Goal: Check status: Check status

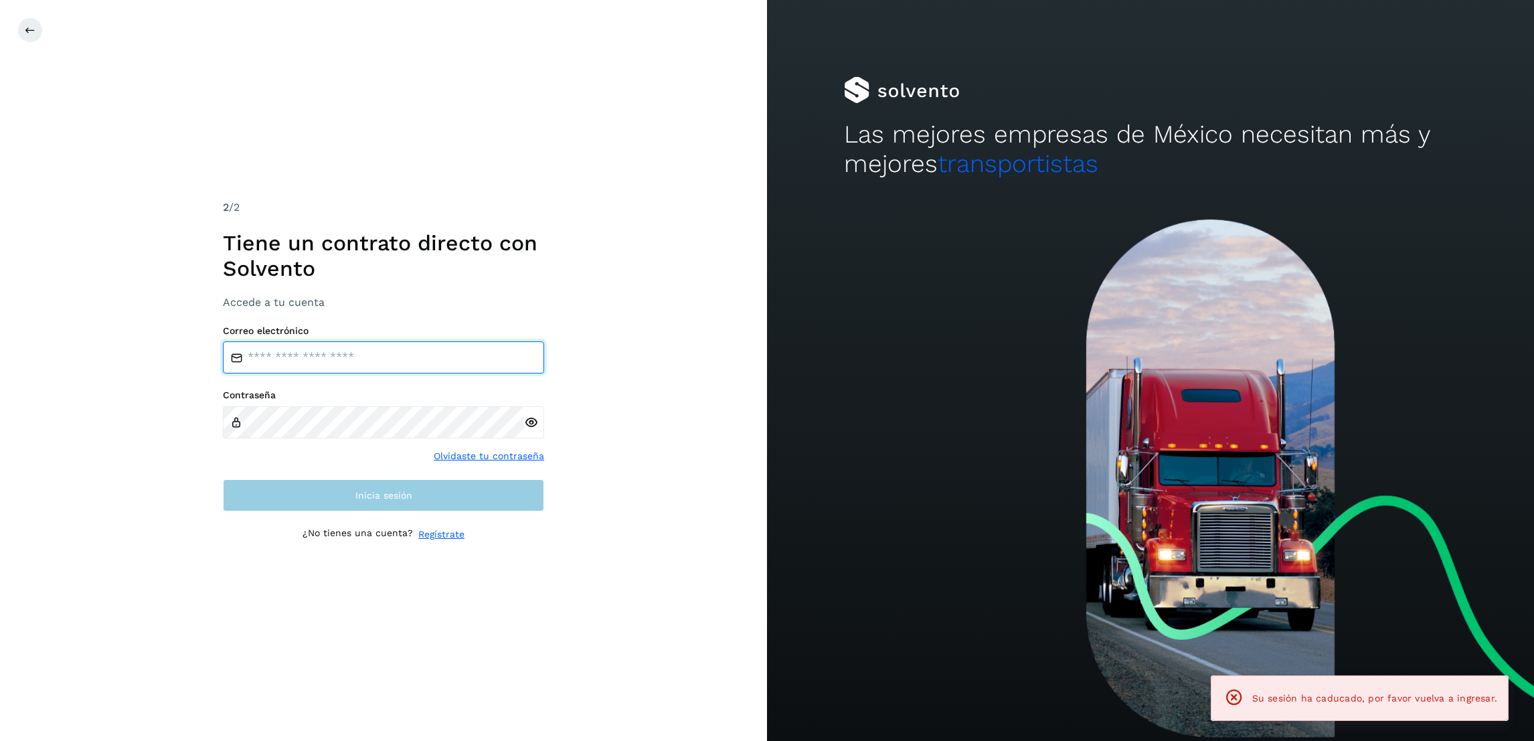
type input "**********"
click at [440, 487] on button "Inicia sesión" at bounding box center [383, 495] width 321 height 32
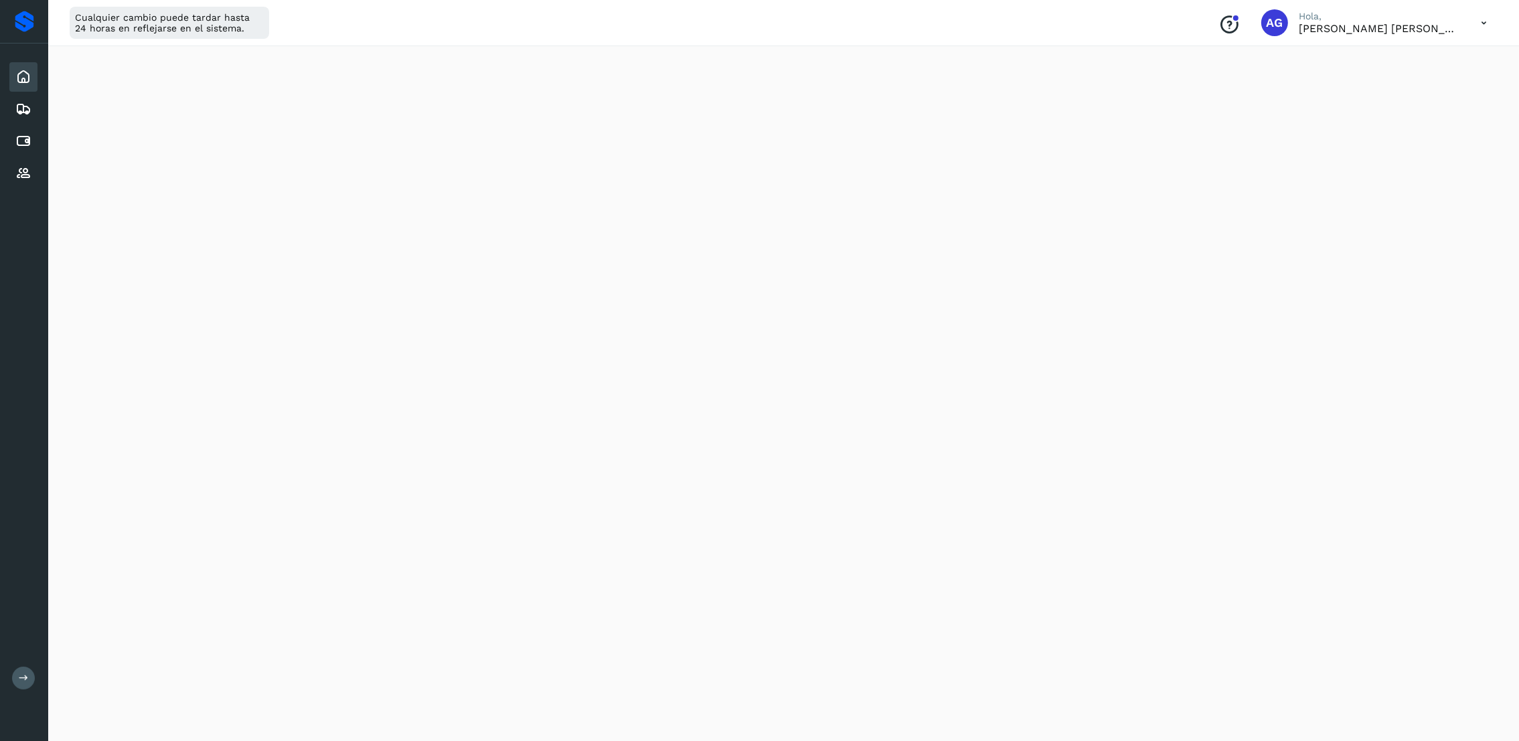
scroll to position [100, 0]
click at [15, 676] on button at bounding box center [23, 678] width 23 height 23
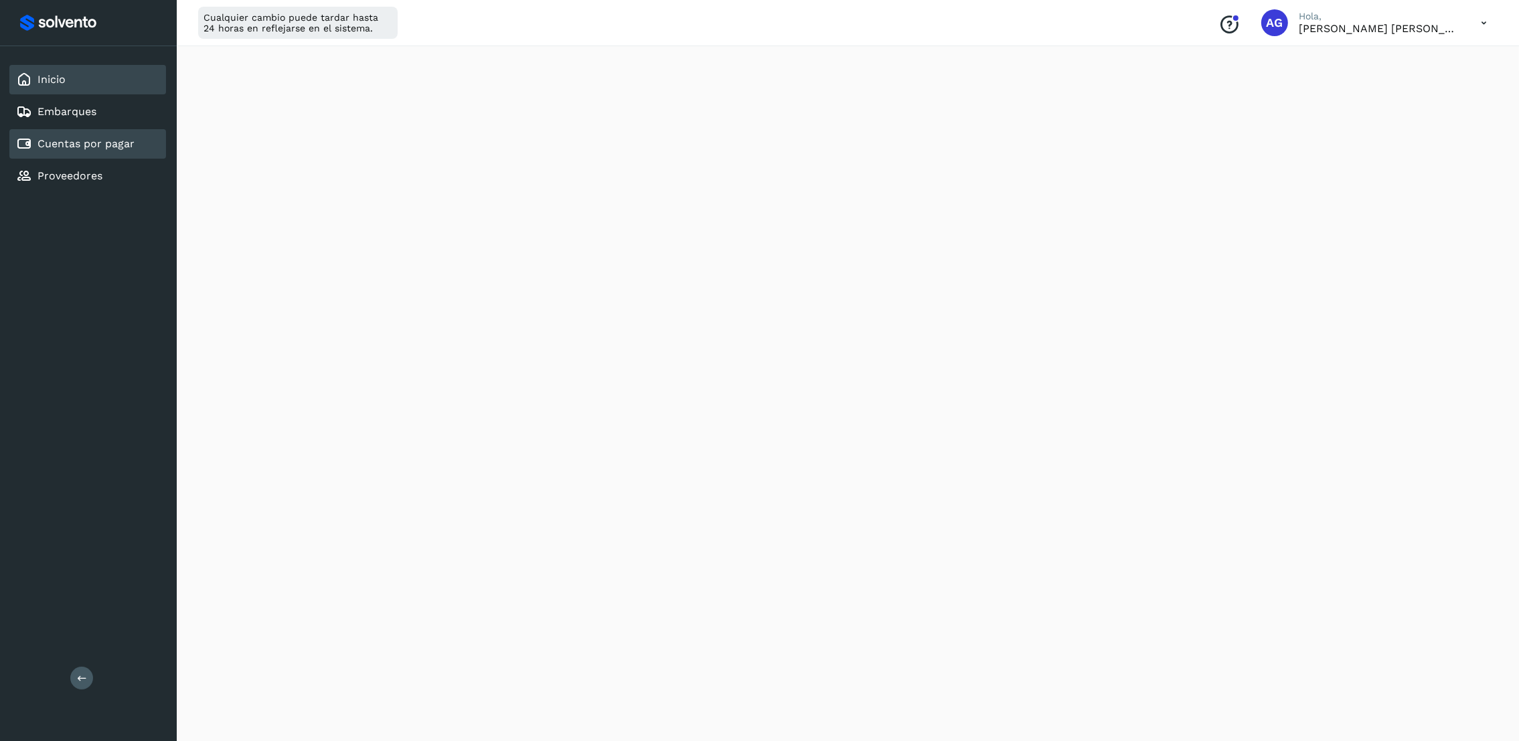
click at [104, 146] on link "Cuentas por pagar" at bounding box center [85, 143] width 97 height 13
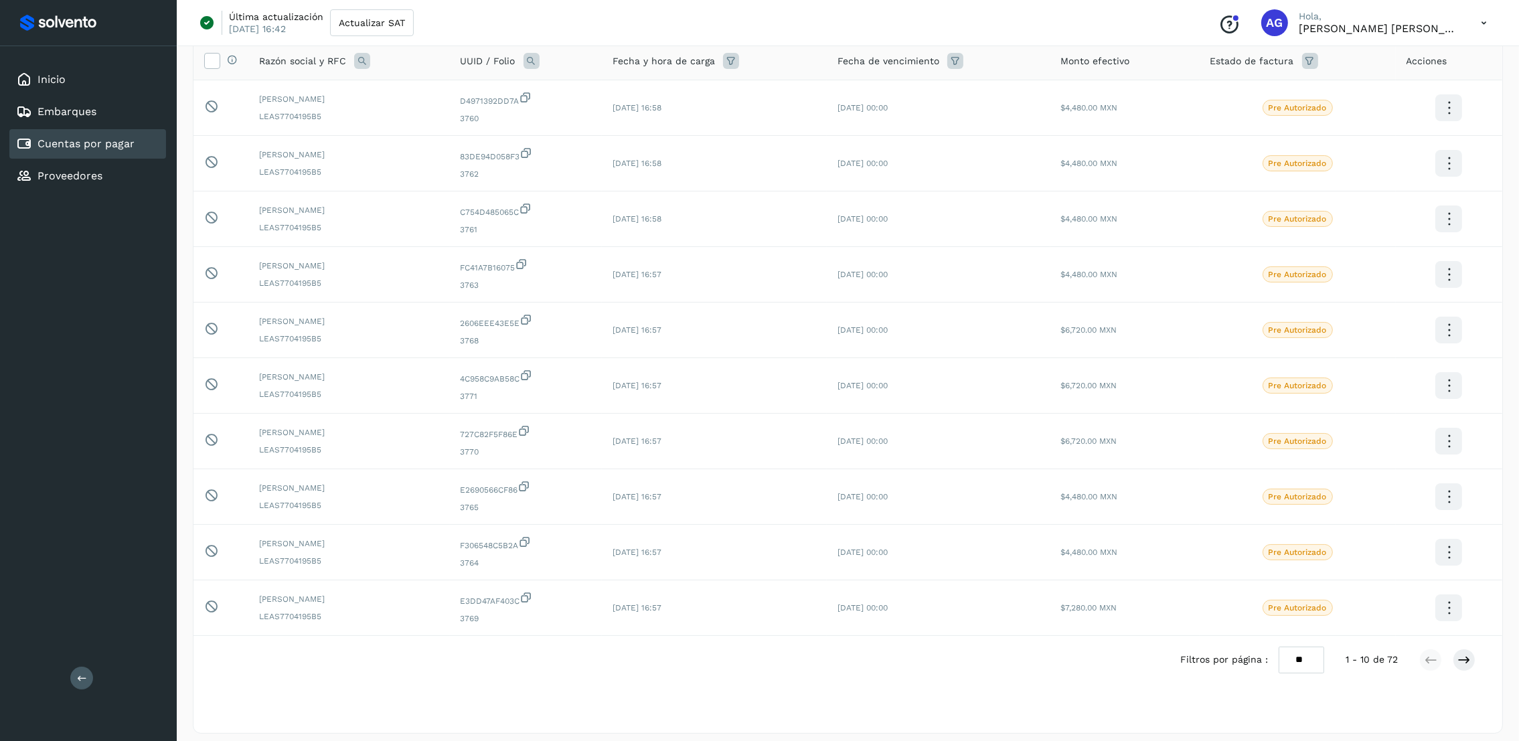
scroll to position [116, 0]
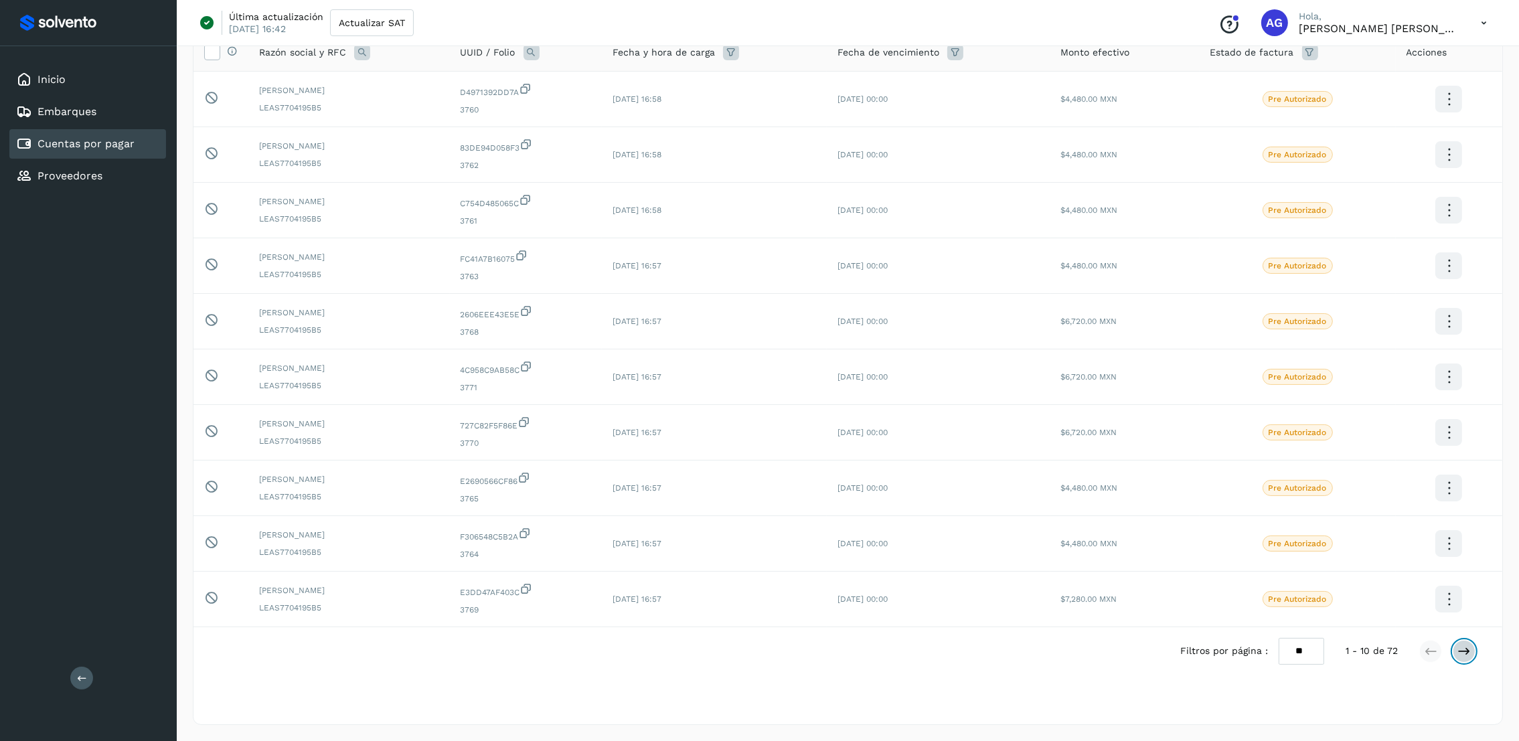
click at [1470, 658] on button at bounding box center [1463, 651] width 23 height 23
click at [1471, 654] on button at bounding box center [1463, 651] width 23 height 23
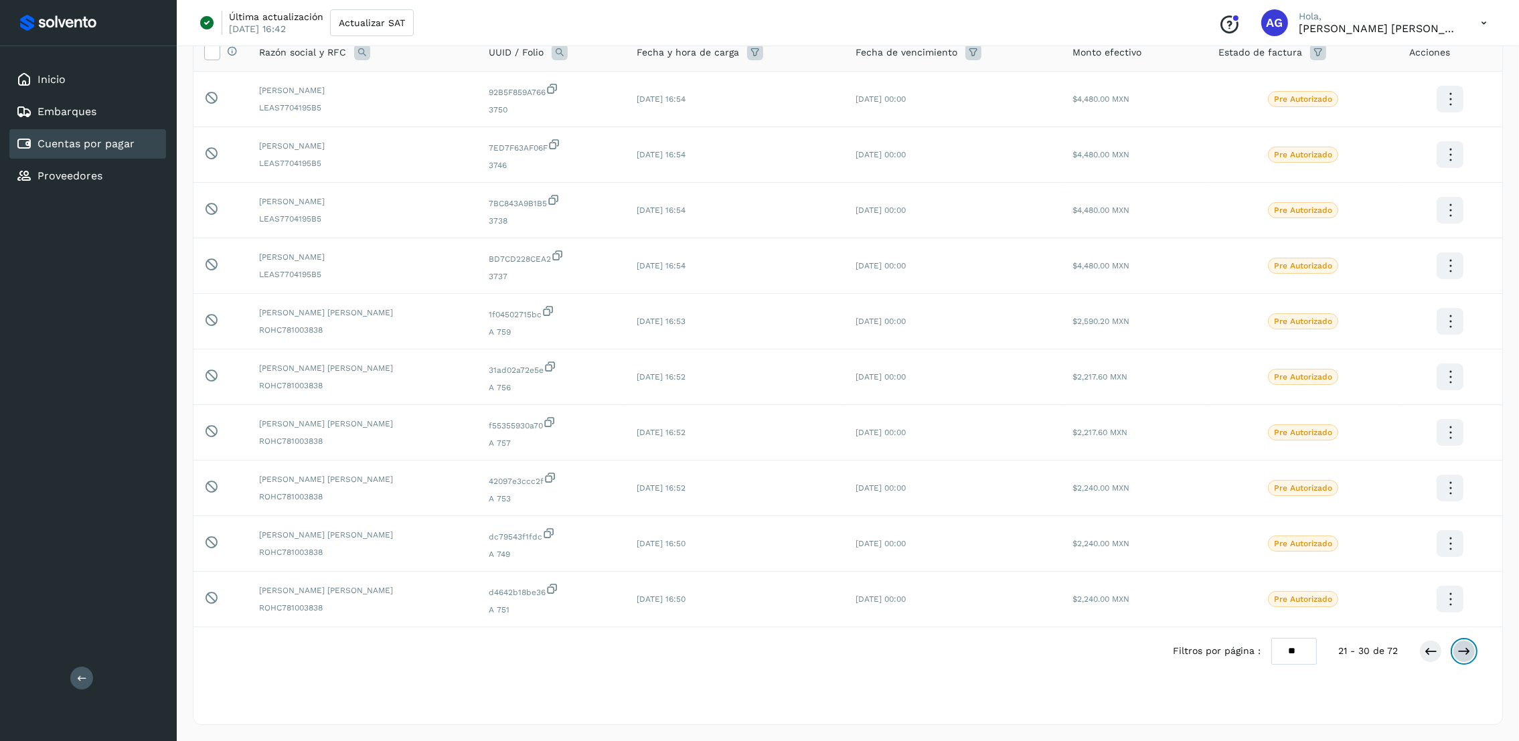
click at [1471, 654] on button at bounding box center [1463, 651] width 23 height 23
click at [1468, 654] on icon at bounding box center [1463, 651] width 13 height 13
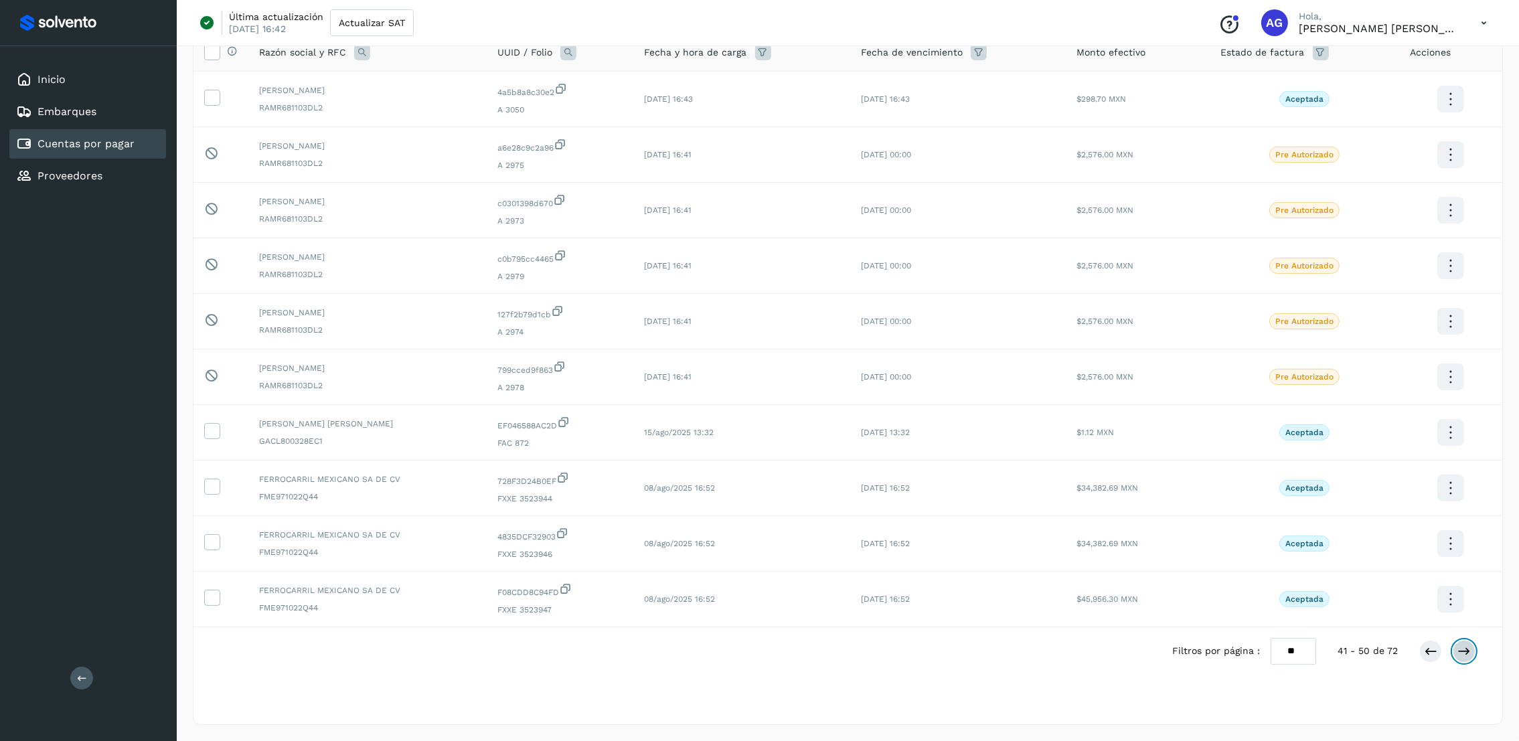
click at [1468, 655] on icon at bounding box center [1463, 651] width 13 height 13
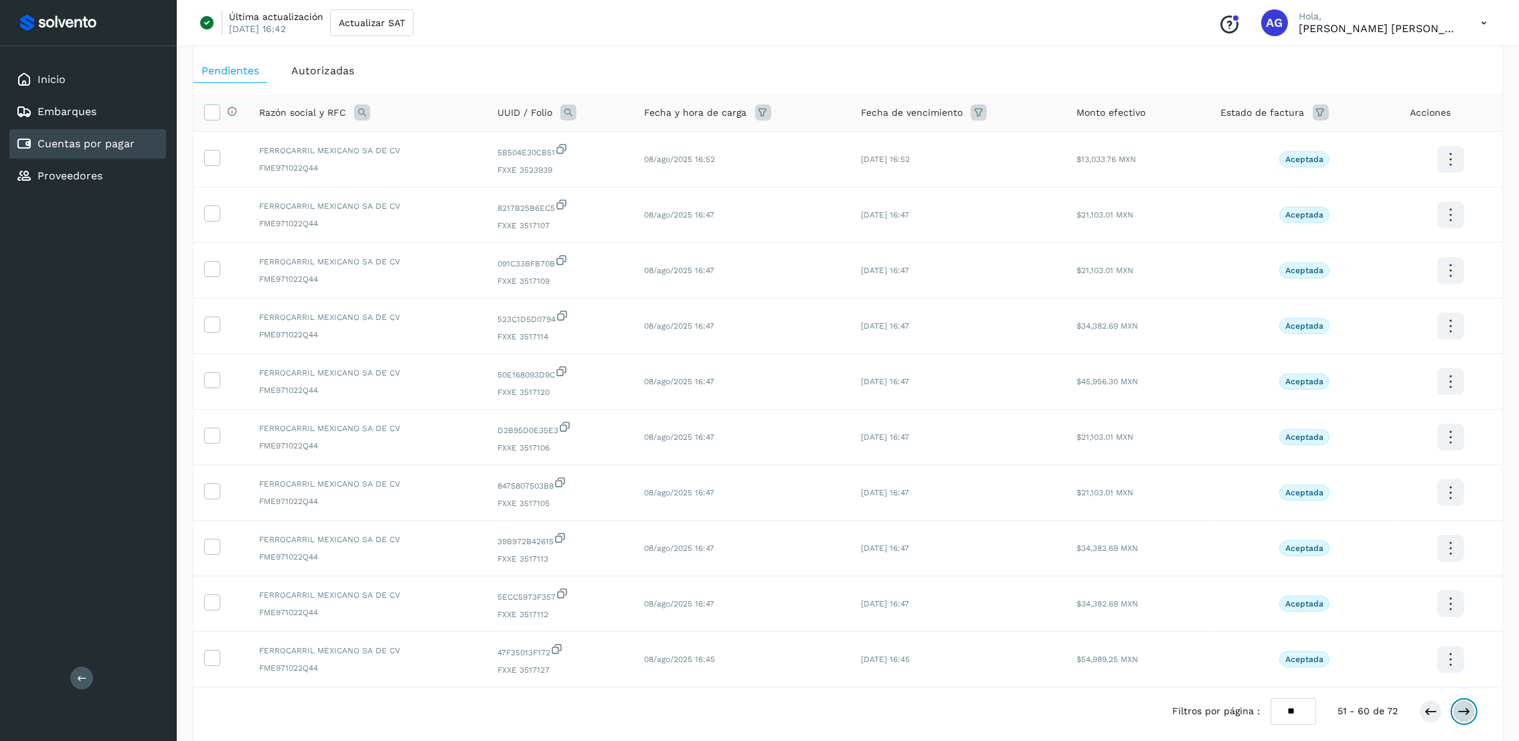
scroll to position [0, 0]
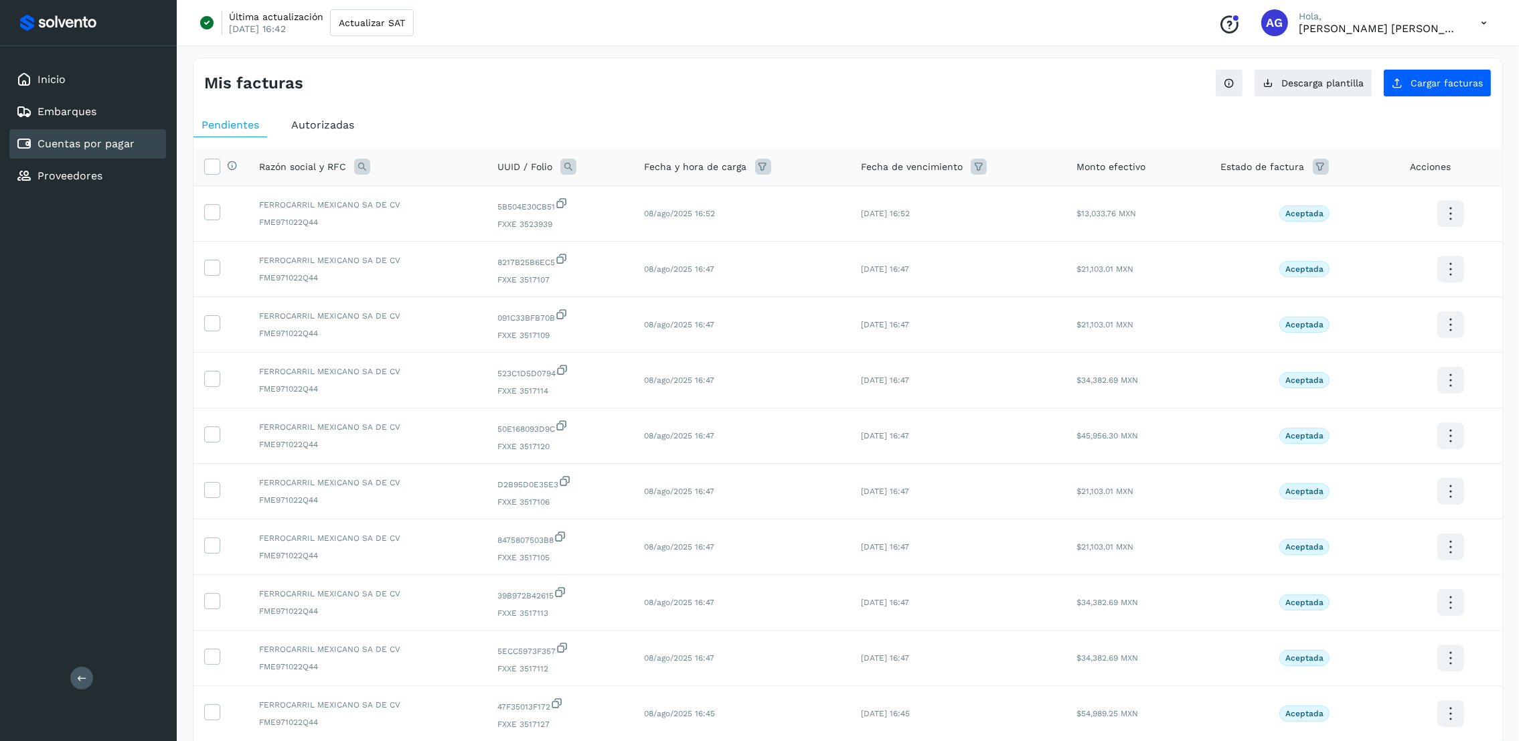
click at [299, 132] on div "Autorizadas" at bounding box center [322, 125] width 79 height 24
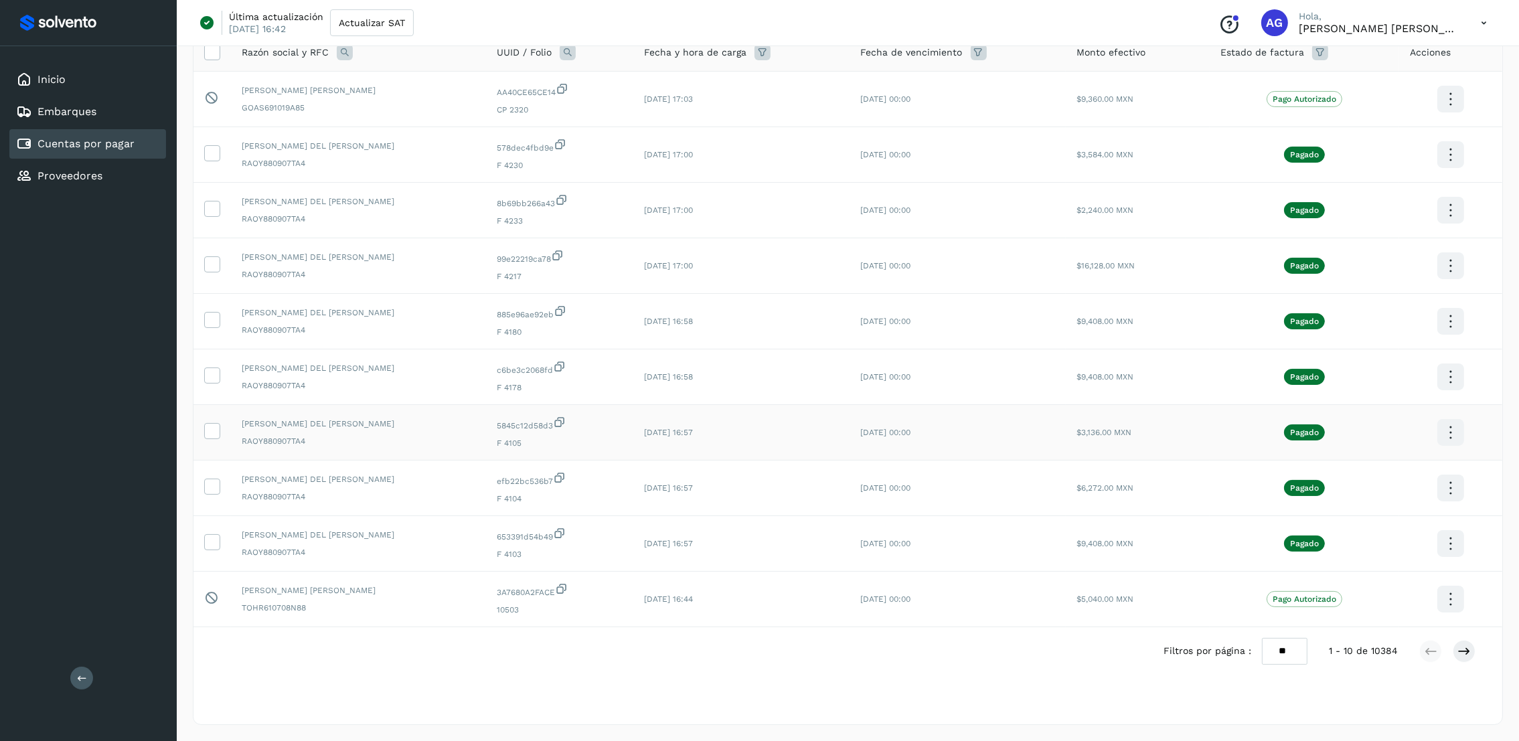
scroll to position [116, 0]
click at [1468, 655] on icon at bounding box center [1463, 651] width 13 height 13
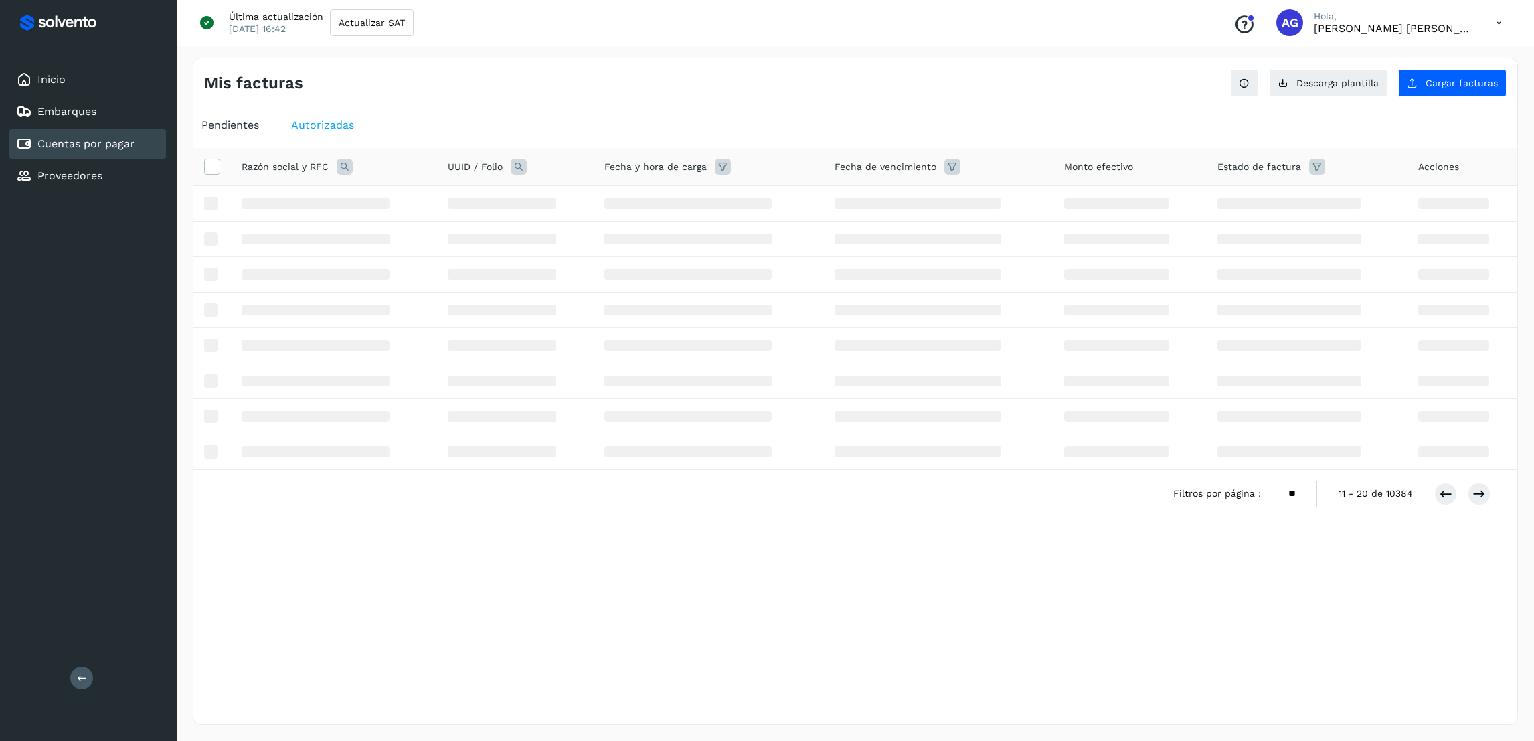
click at [339, 165] on icon at bounding box center [345, 167] width 16 height 16
click at [452, 230] on input "text" at bounding box center [432, 222] width 165 height 21
type input "*******"
click at [452, 250] on button "Buscar" at bounding box center [466, 257] width 98 height 27
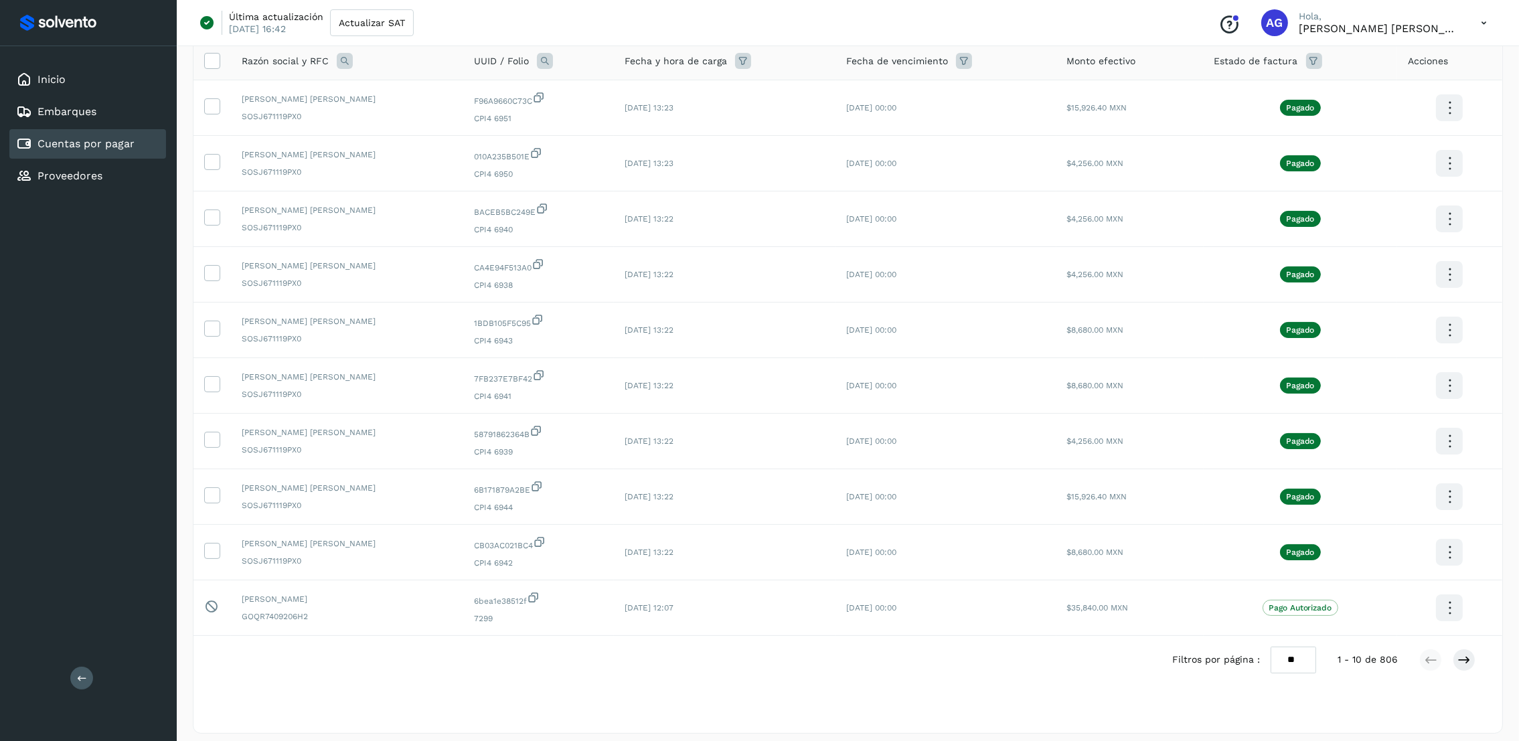
scroll to position [167, 0]
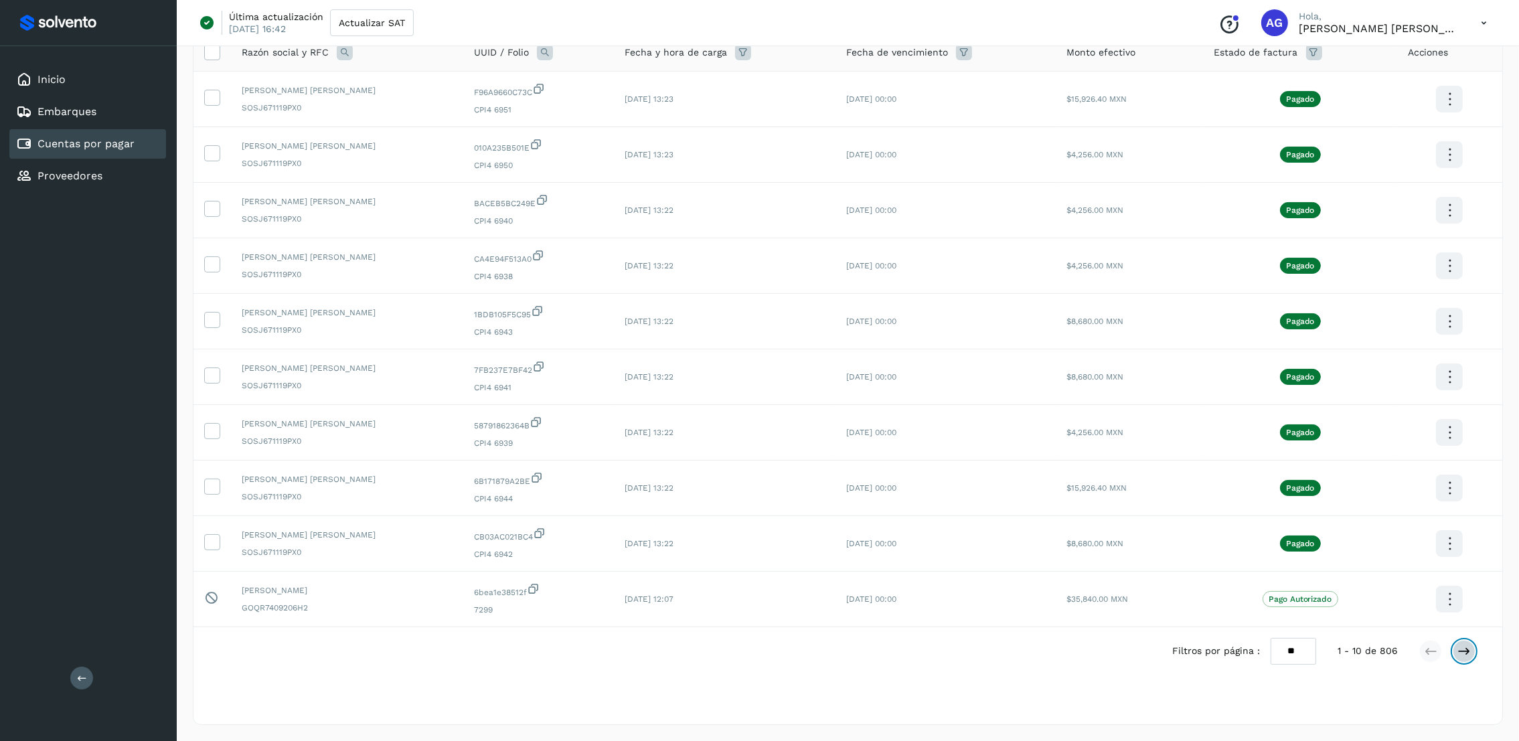
click at [1472, 651] on button at bounding box center [1463, 651] width 23 height 23
click at [1463, 660] on button at bounding box center [1463, 651] width 23 height 23
click at [1458, 646] on icon at bounding box center [1463, 651] width 13 height 13
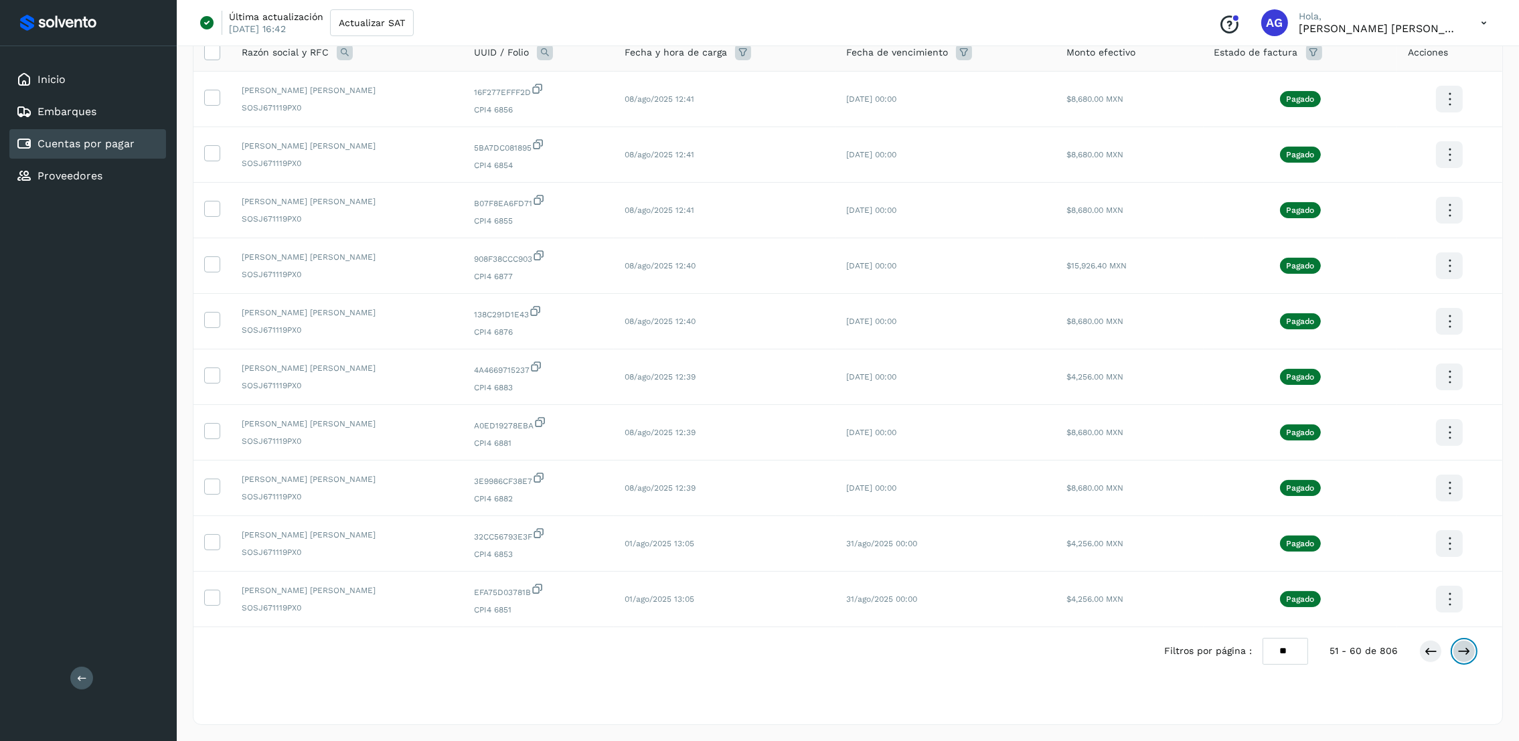
click at [1458, 646] on icon at bounding box center [1463, 651] width 13 height 13
click at [1453, 648] on button at bounding box center [1463, 651] width 23 height 23
click at [1459, 648] on icon at bounding box center [1463, 651] width 13 height 13
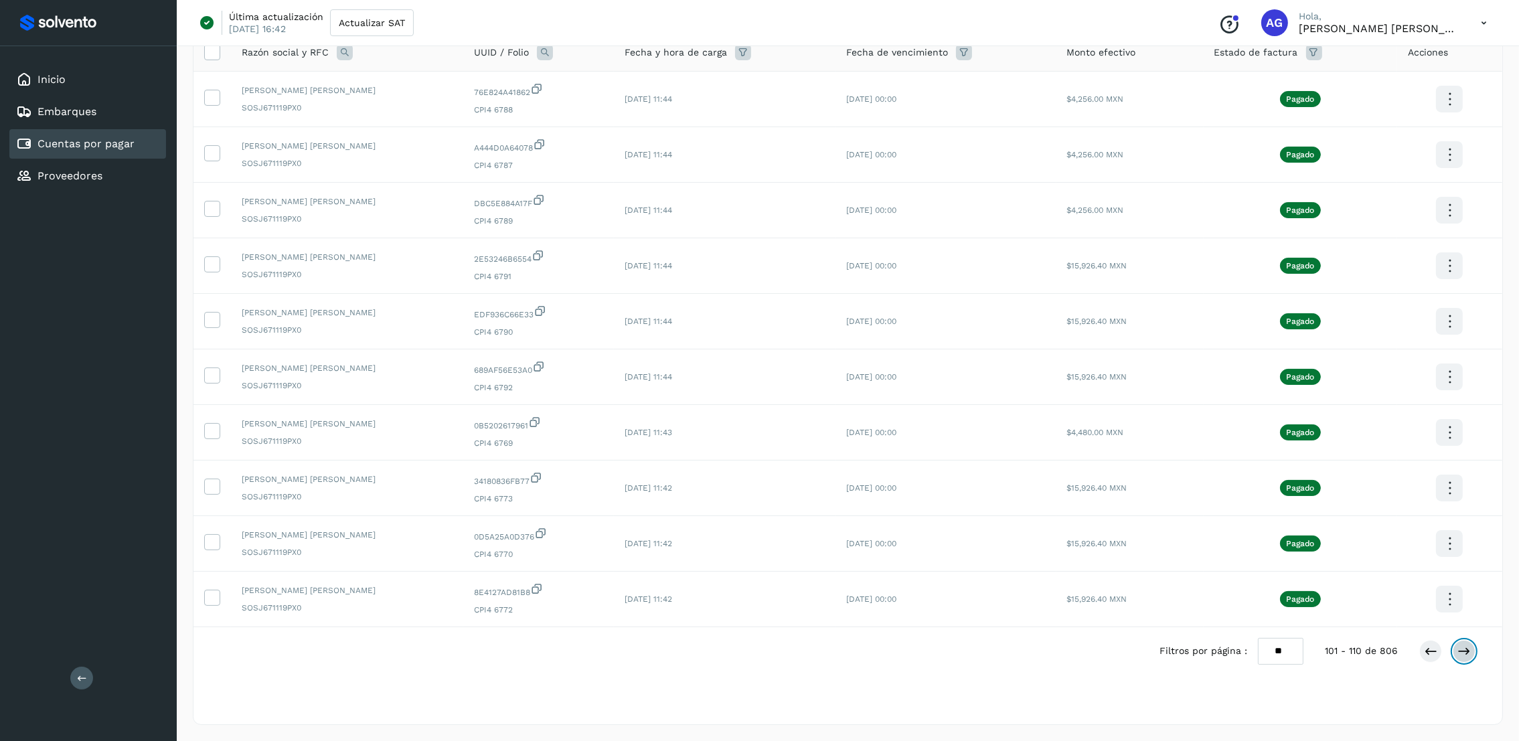
click at [1459, 648] on icon at bounding box center [1463, 651] width 13 height 13
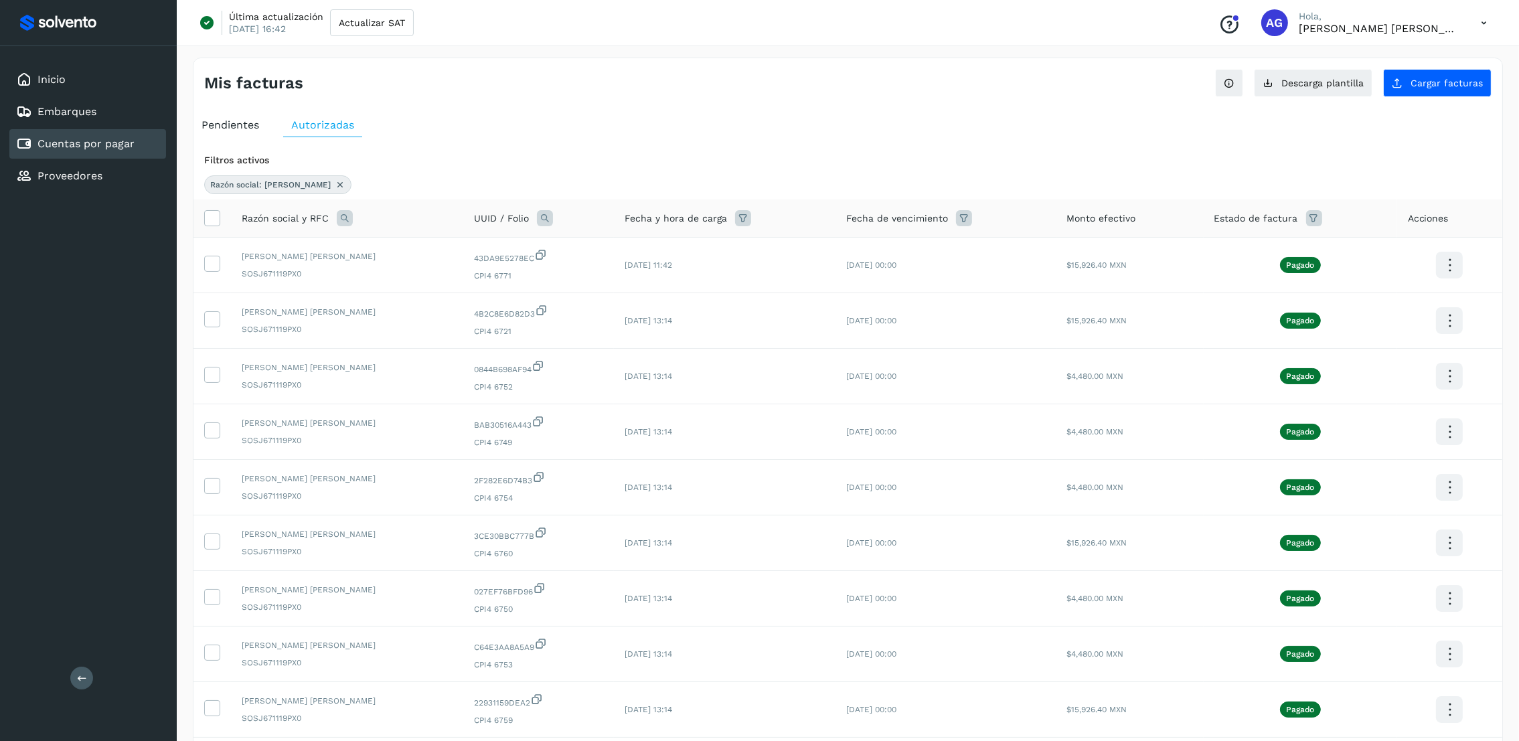
click at [1459, 648] on icon at bounding box center [1449, 653] width 31 height 31
click at [1497, 611] on div at bounding box center [759, 370] width 1519 height 741
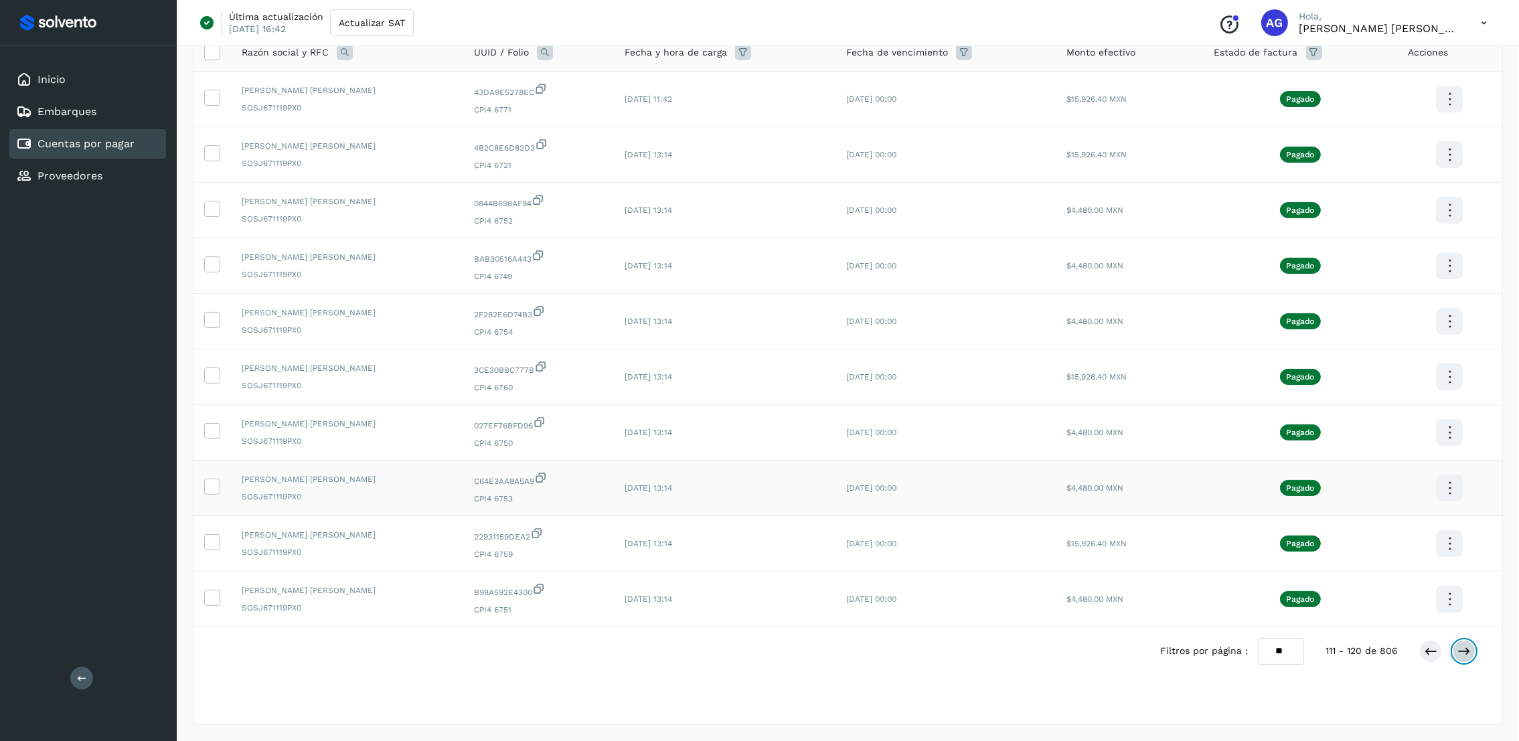
click at [1468, 650] on icon at bounding box center [1463, 651] width 13 height 13
click at [1278, 663] on select "** ** **" at bounding box center [1279, 651] width 46 height 26
select select "**"
click at [1284, 638] on select "** ** **" at bounding box center [1279, 651] width 46 height 26
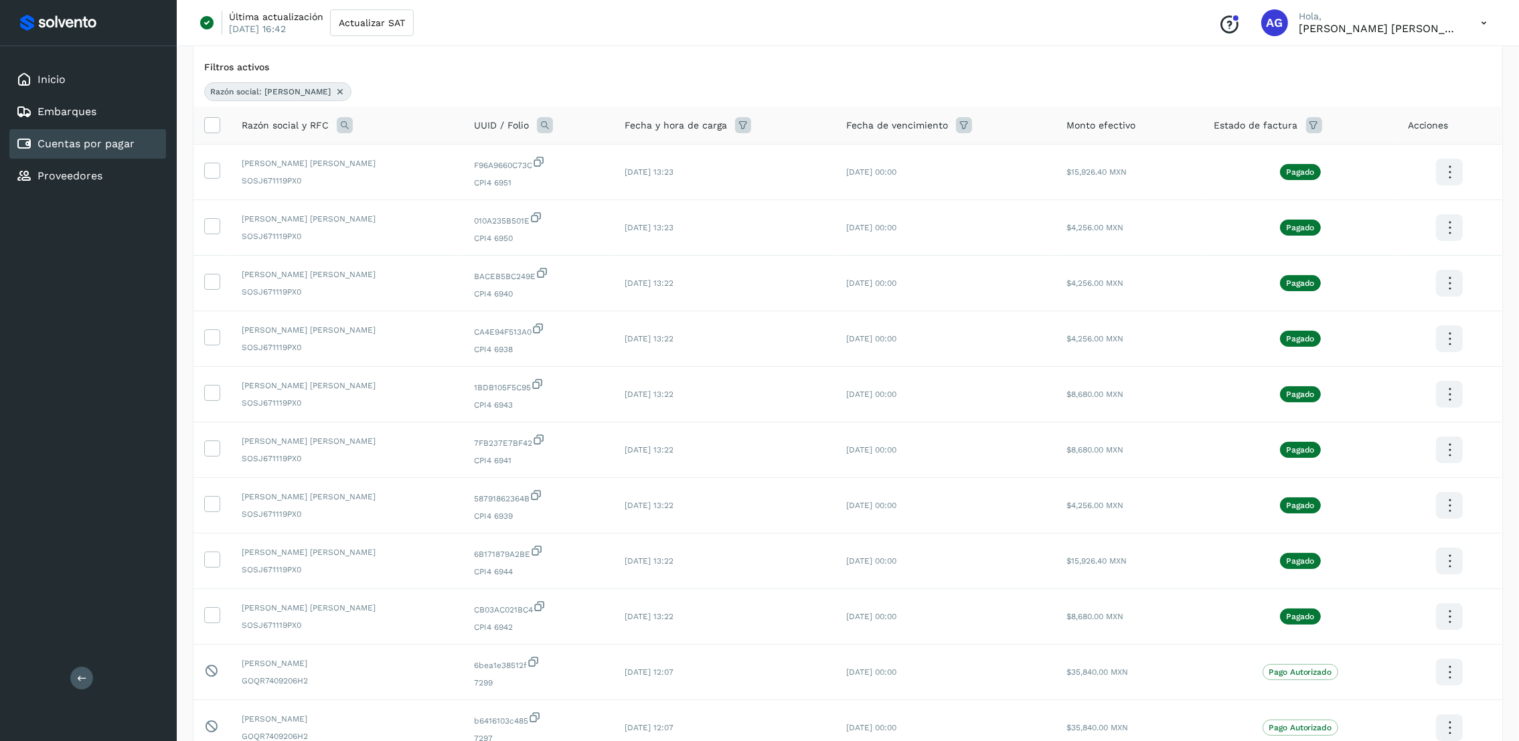
scroll to position [0, 0]
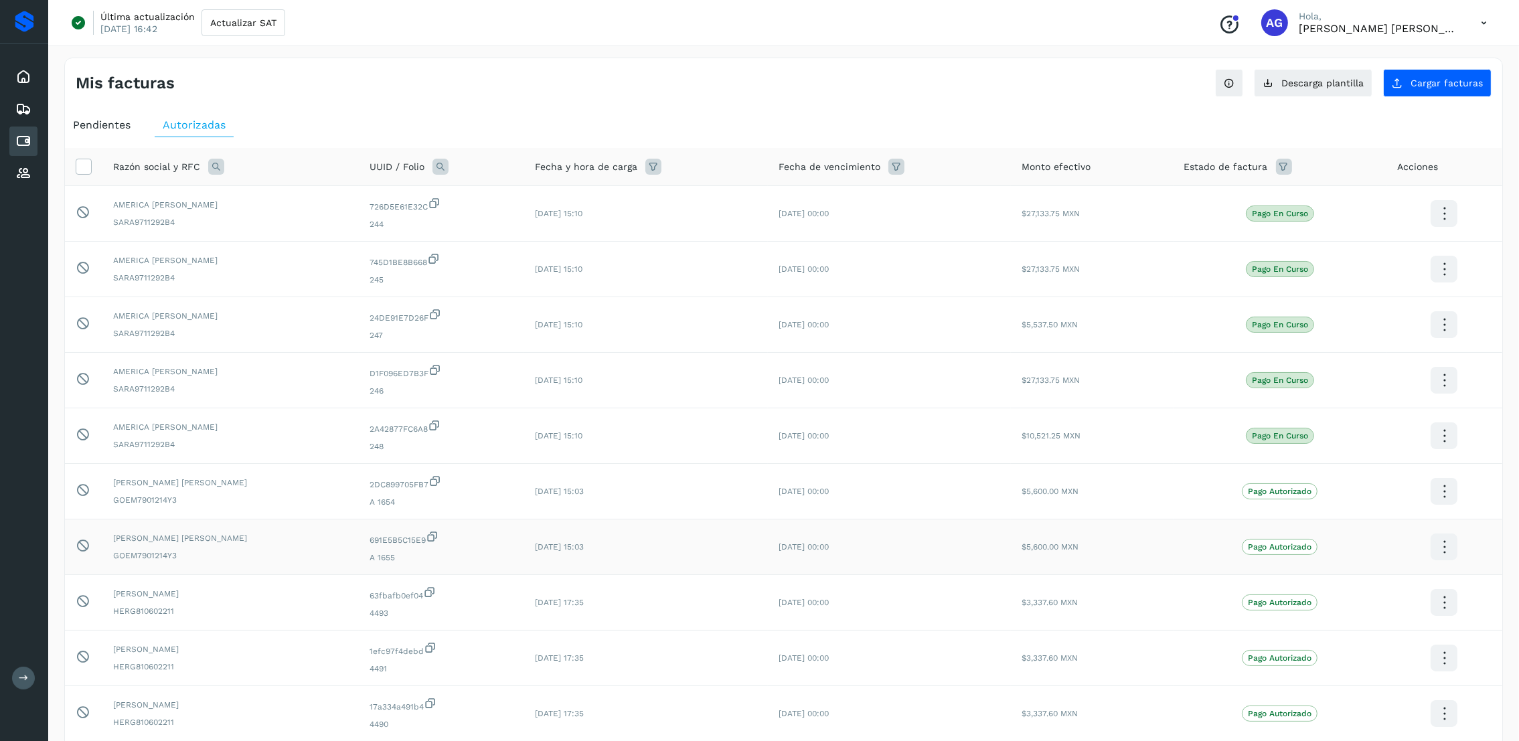
scroll to position [100, 0]
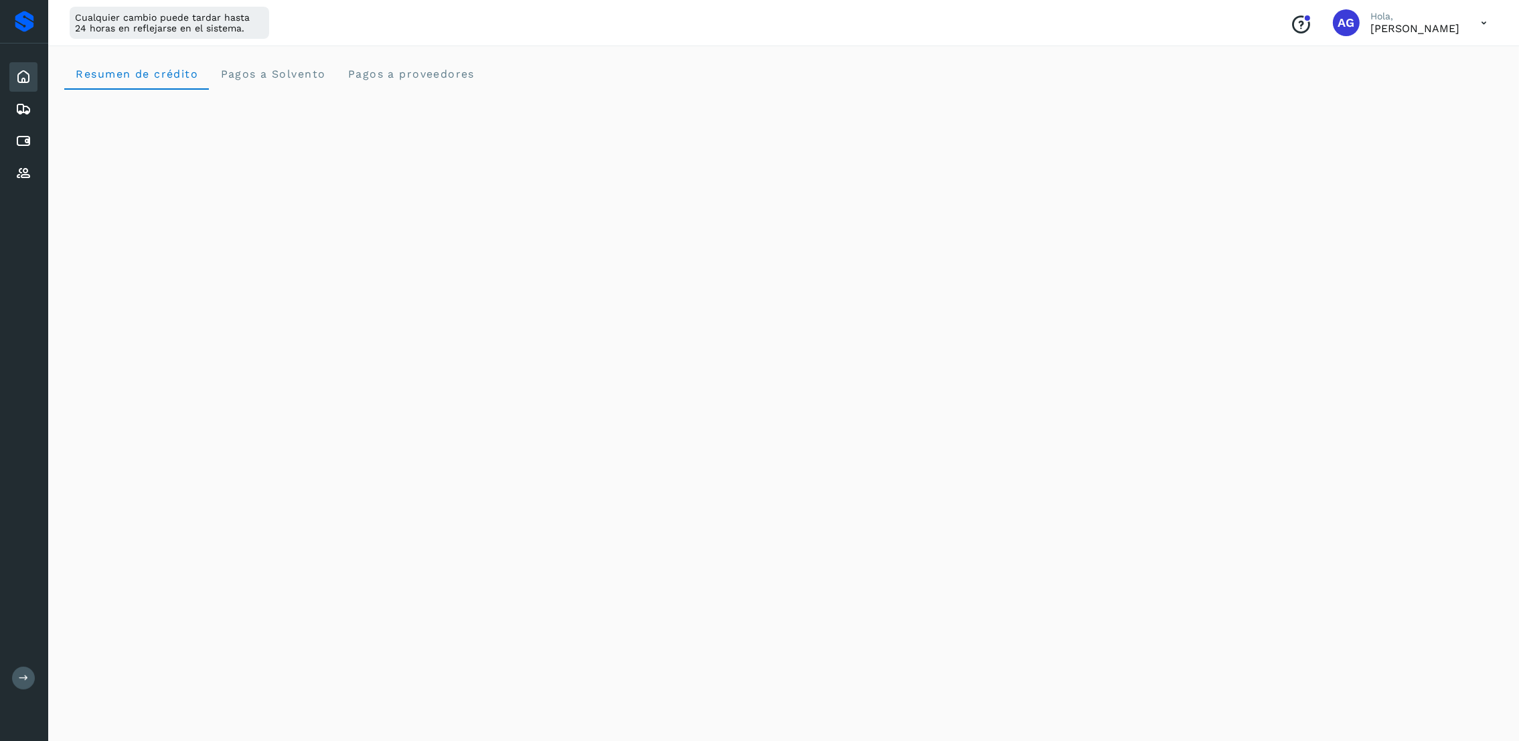
click at [31, 674] on button at bounding box center [23, 678] width 23 height 23
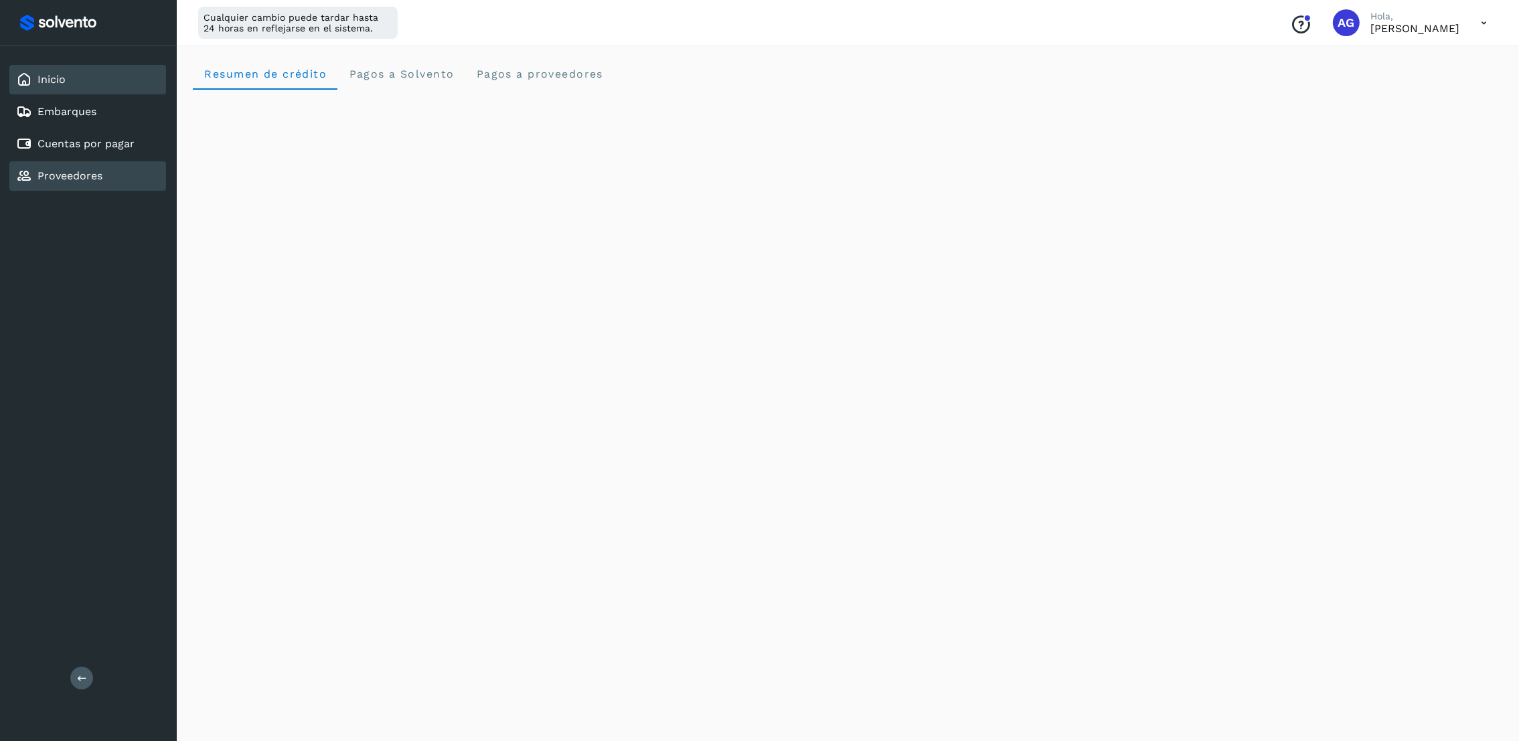
drag, startPoint x: 105, startPoint y: 143, endPoint x: 157, endPoint y: 174, distance: 60.6
click at [104, 142] on link "Cuentas por pagar" at bounding box center [85, 143] width 97 height 13
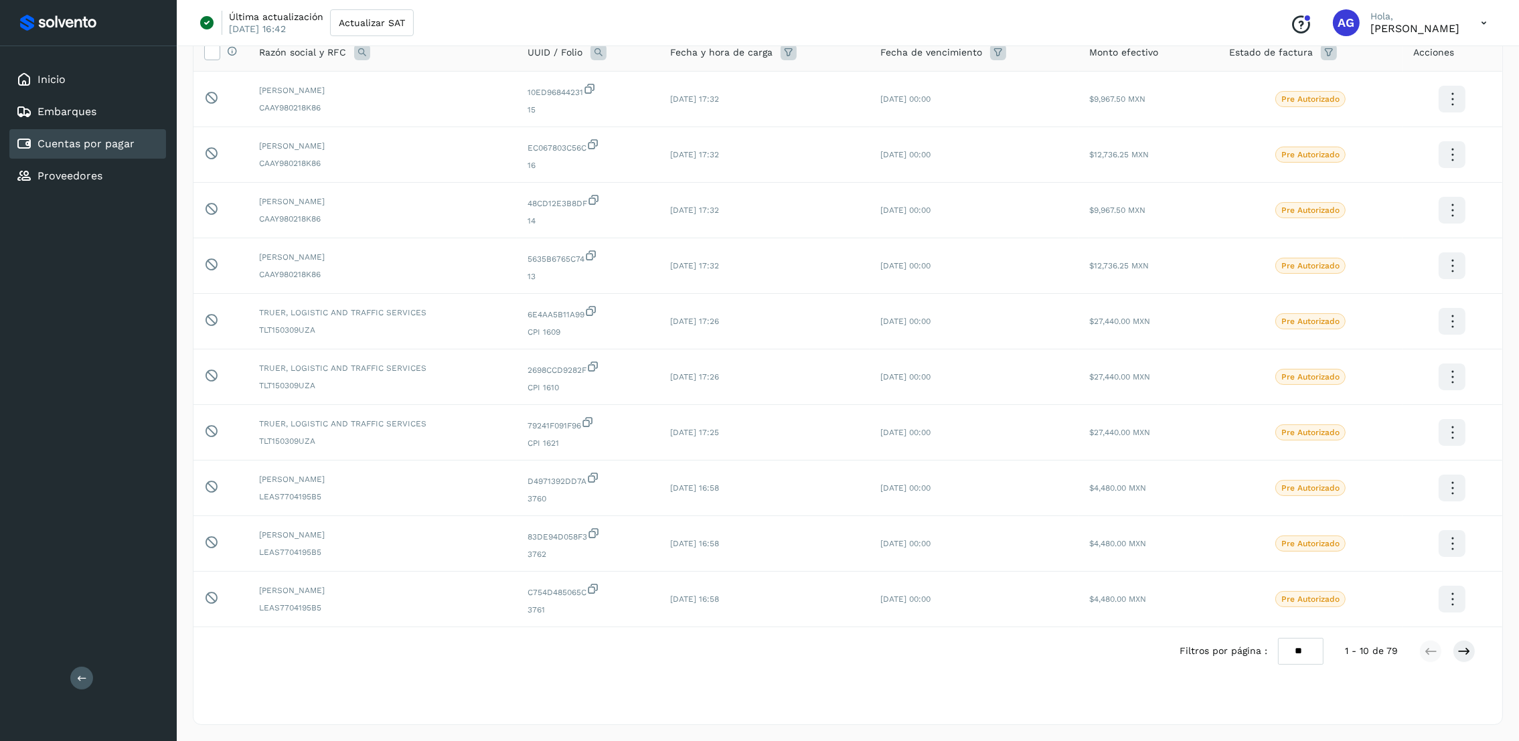
scroll to position [116, 0]
click at [1460, 653] on icon at bounding box center [1463, 651] width 13 height 13
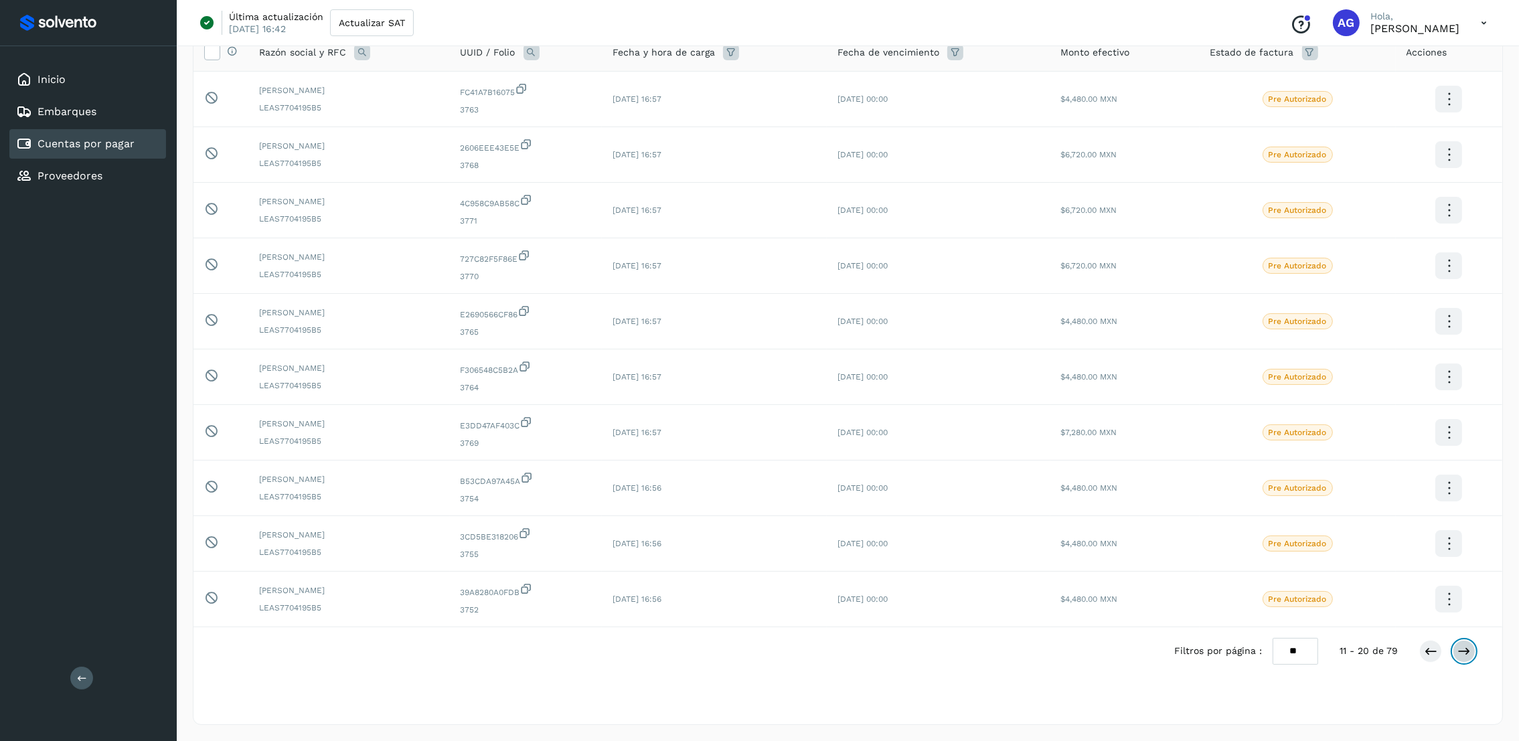
click at [1463, 653] on icon at bounding box center [1463, 651] width 13 height 13
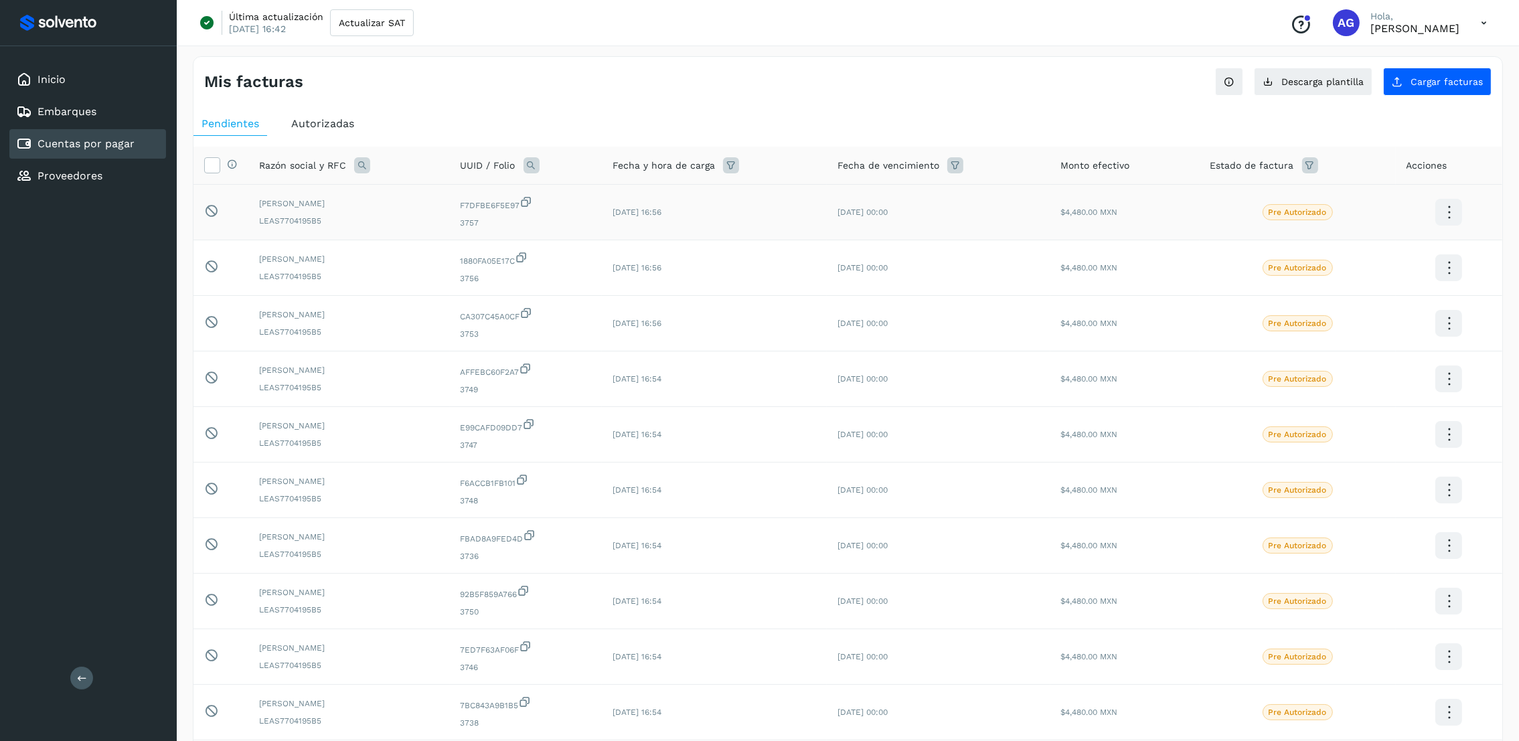
scroll to position [0, 0]
click at [318, 138] on div "Selecciona todas las facturas disponibles para autorización Razón social y RFC …" at bounding box center [847, 485] width 1308 height 696
click at [315, 129] on span "Autorizadas" at bounding box center [322, 124] width 63 height 13
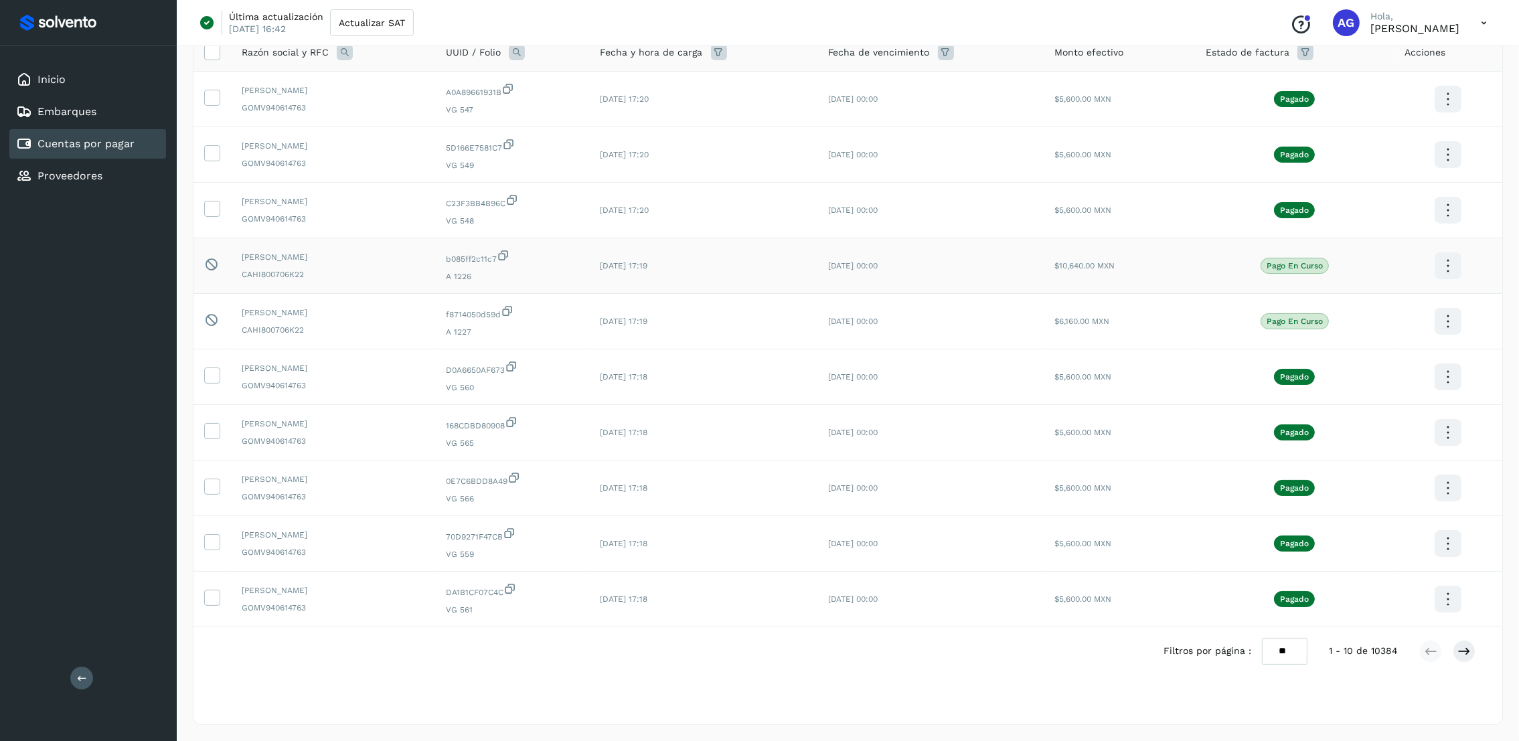
scroll to position [116, 0]
click at [1473, 647] on button at bounding box center [1463, 651] width 23 height 23
click at [1474, 647] on button at bounding box center [1463, 651] width 23 height 23
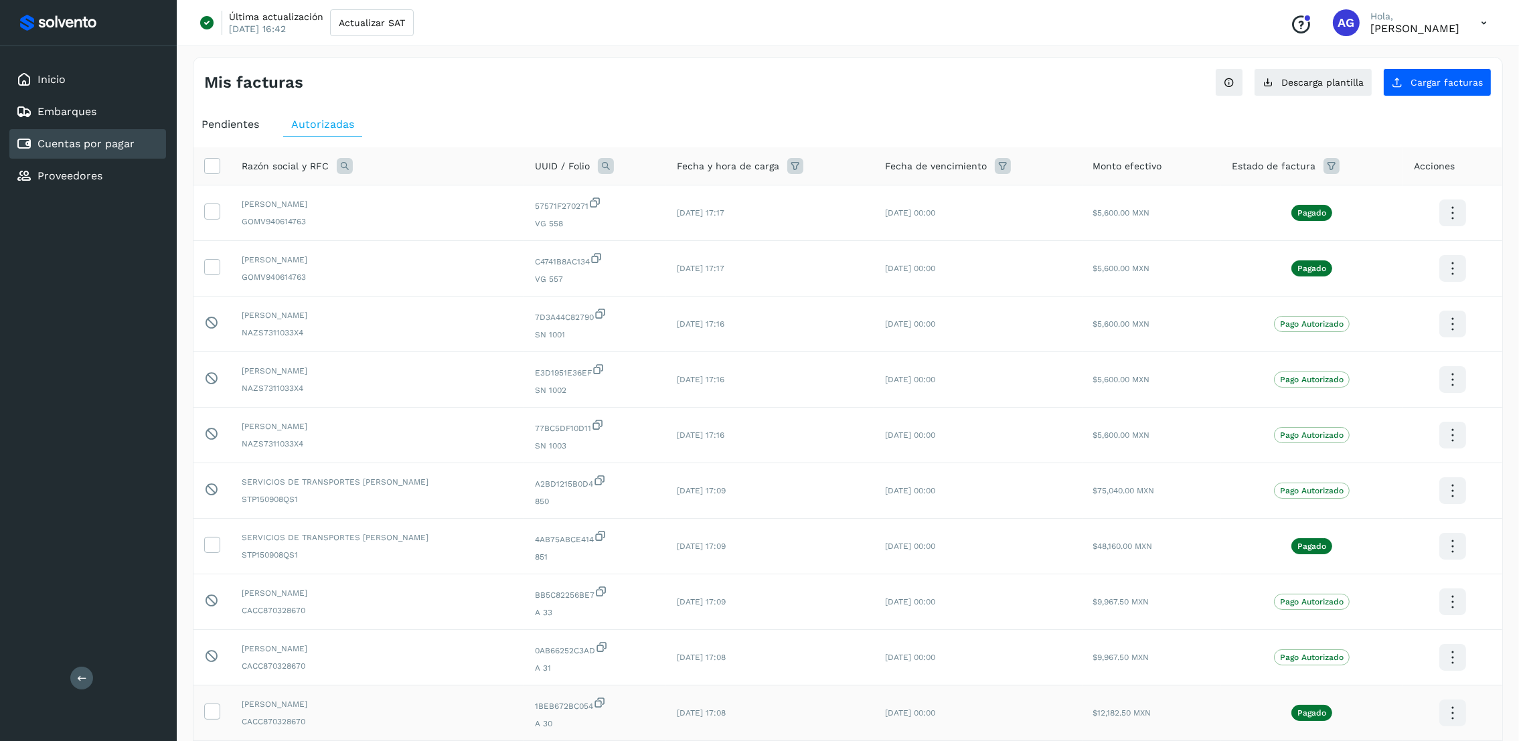
scroll to position [0, 0]
click at [70, 63] on div "Inicio Embarques Cuentas por pagar Proveedores" at bounding box center [88, 127] width 177 height 163
click at [73, 83] on div "Inicio" at bounding box center [87, 79] width 157 height 29
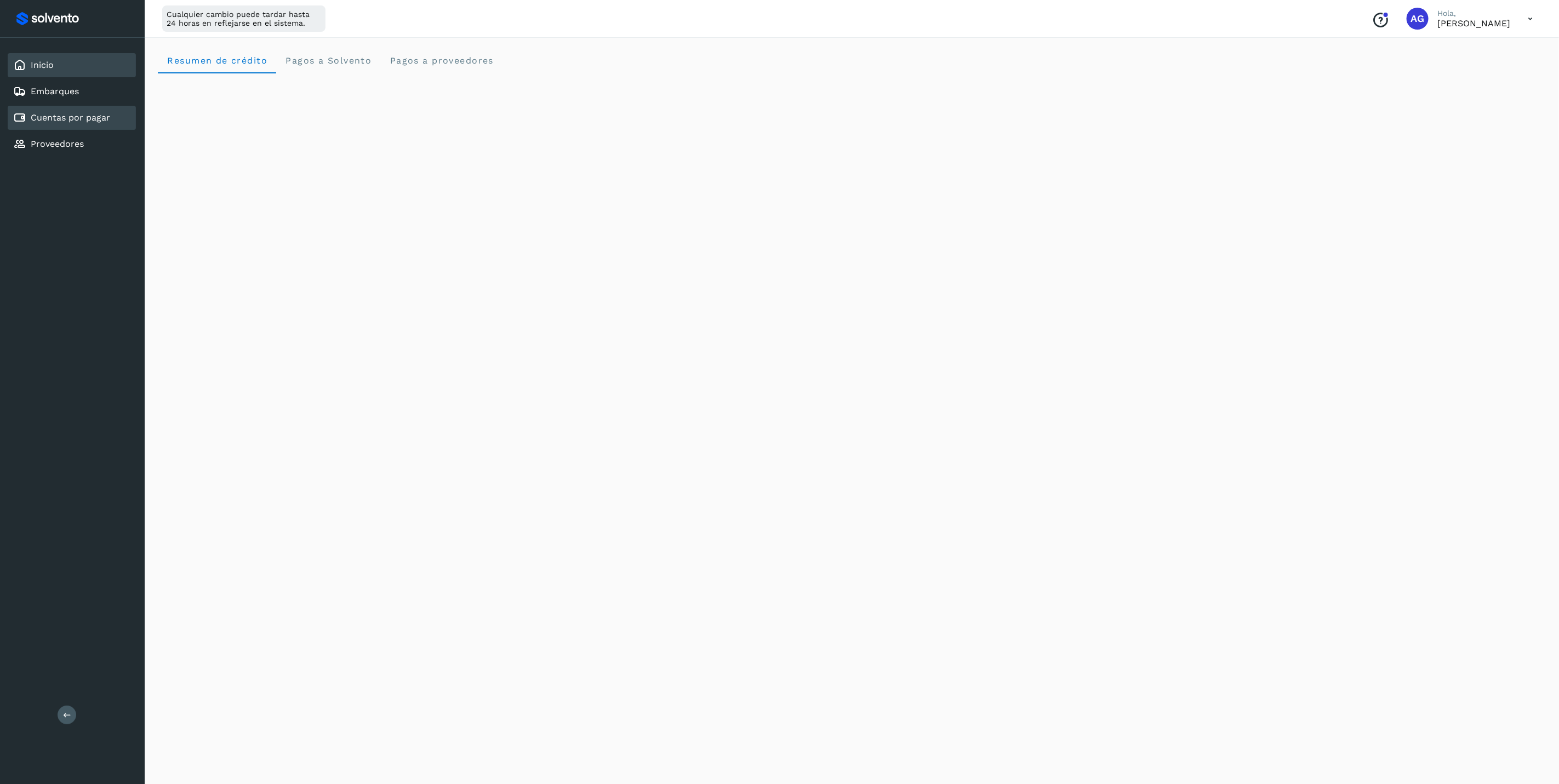
click at [103, 112] on link "Cuentas por pagar" at bounding box center [70, 117] width 79 height 11
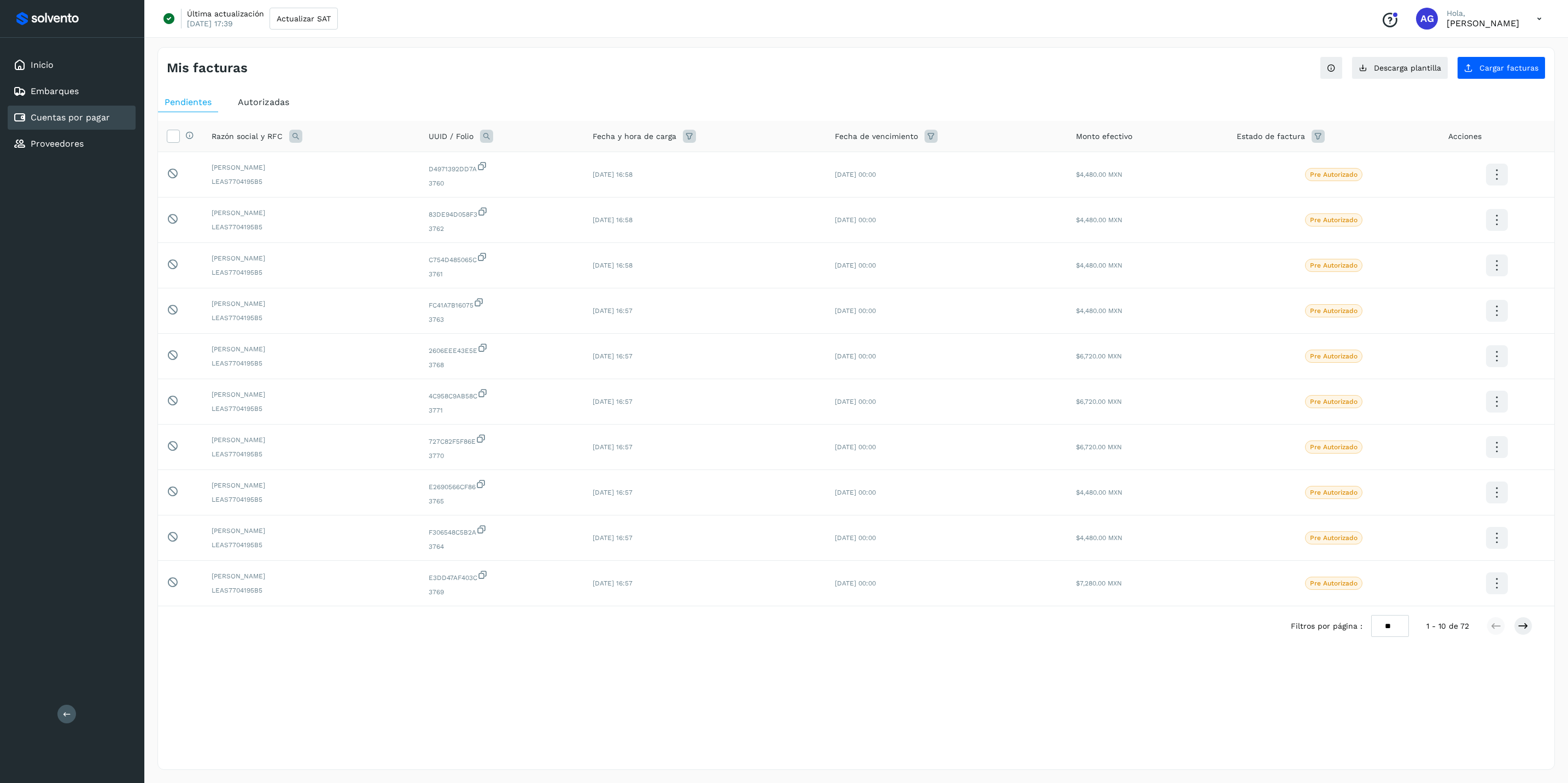
click at [293, 136] on icon at bounding box center [296, 136] width 13 height 13
click at [340, 177] on input "text" at bounding box center [367, 182] width 135 height 17
type input "*"
click at [256, 107] on span "Autorizadas" at bounding box center [263, 101] width 51 height 11
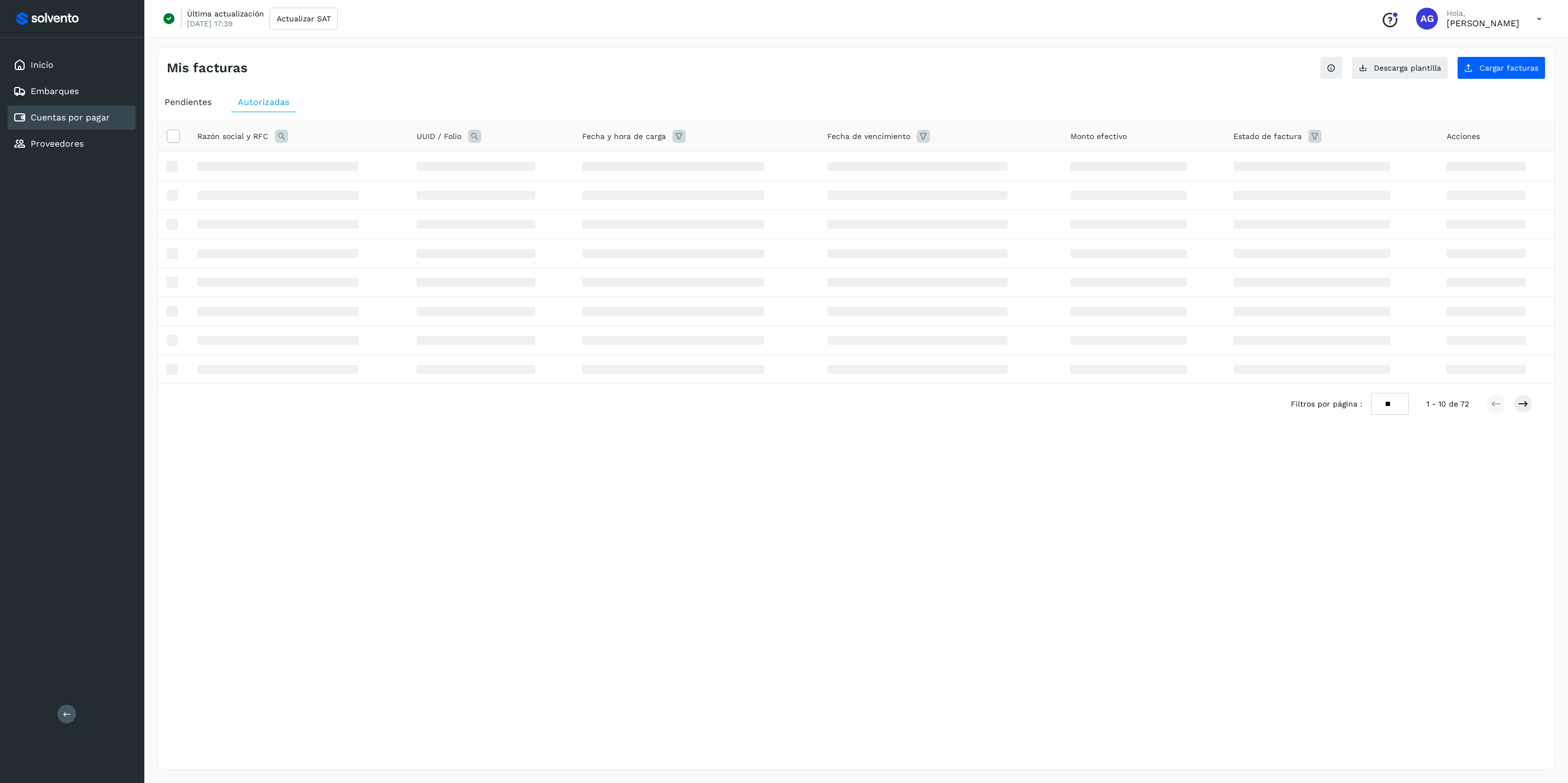
click at [285, 140] on icon at bounding box center [282, 136] width 13 height 13
click at [396, 184] on input "text" at bounding box center [353, 182] width 135 height 17
type input "***"
click at [382, 210] on span "Buscar" at bounding box center [380, 211] width 22 height 10
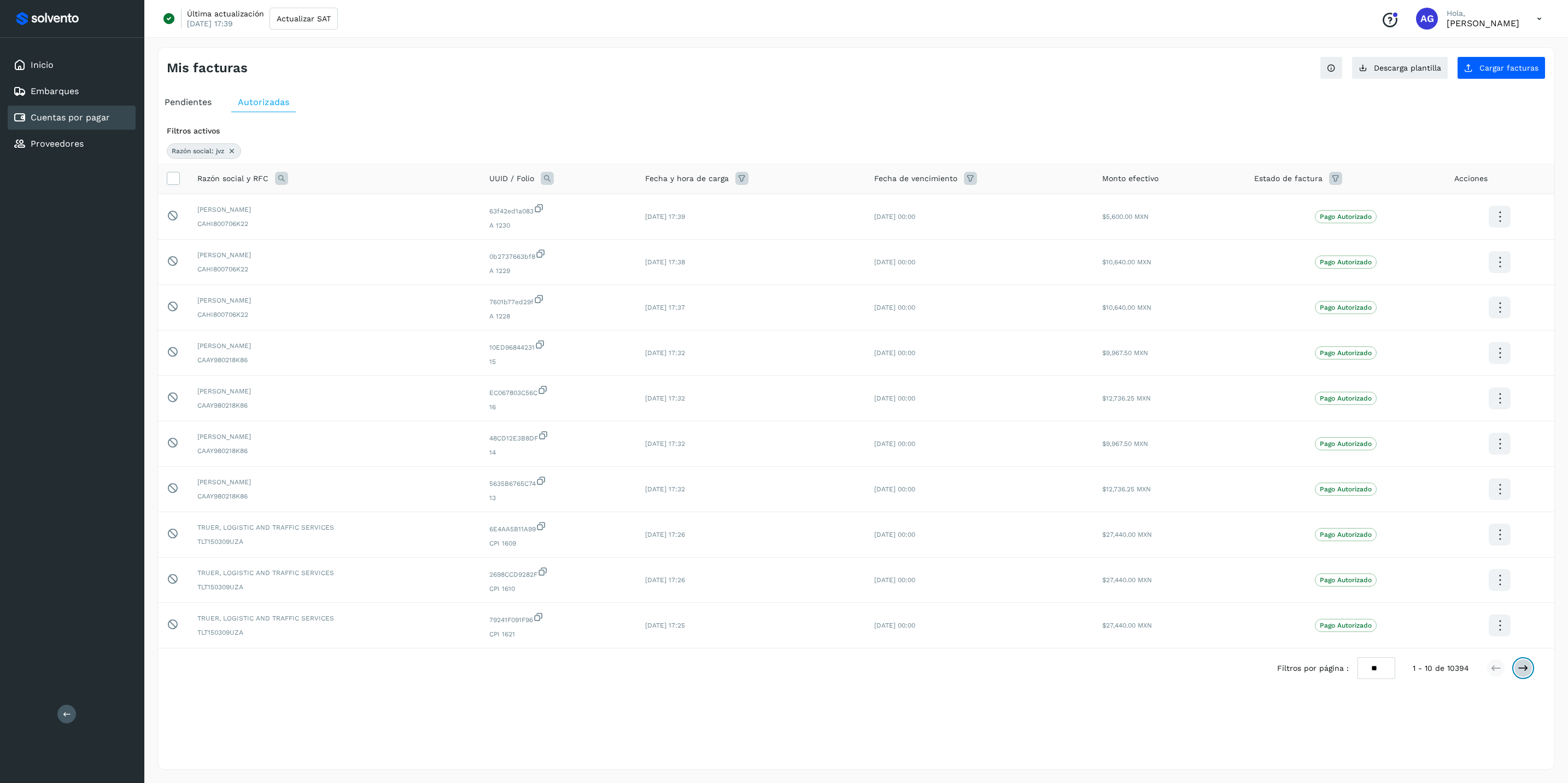
click at [1253, 605] on icon at bounding box center [1523, 667] width 11 height 11
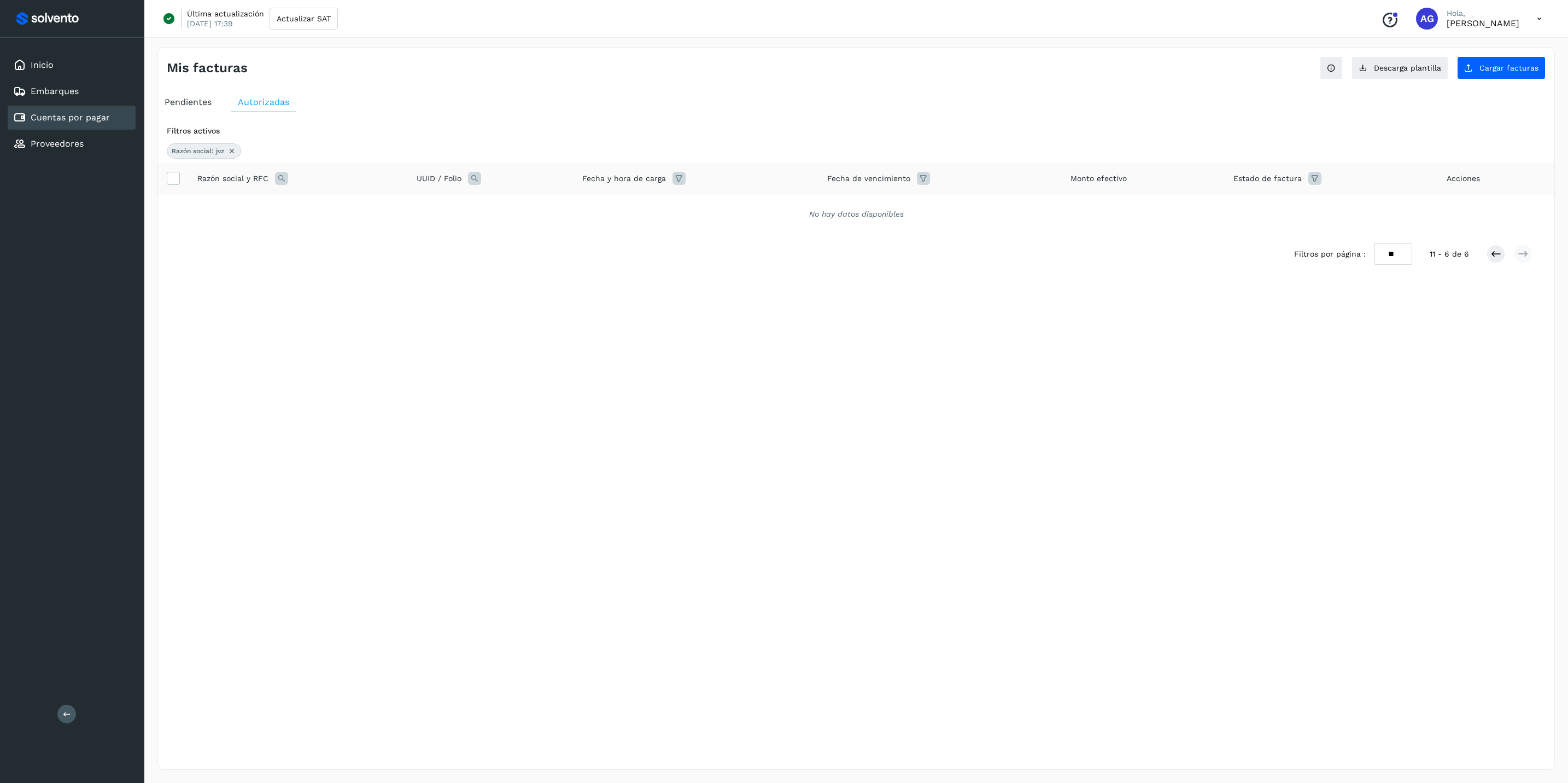
click at [275, 181] on icon at bounding box center [282, 178] width 13 height 13
click at [392, 261] on button "Buscar" at bounding box center [381, 253] width 80 height 22
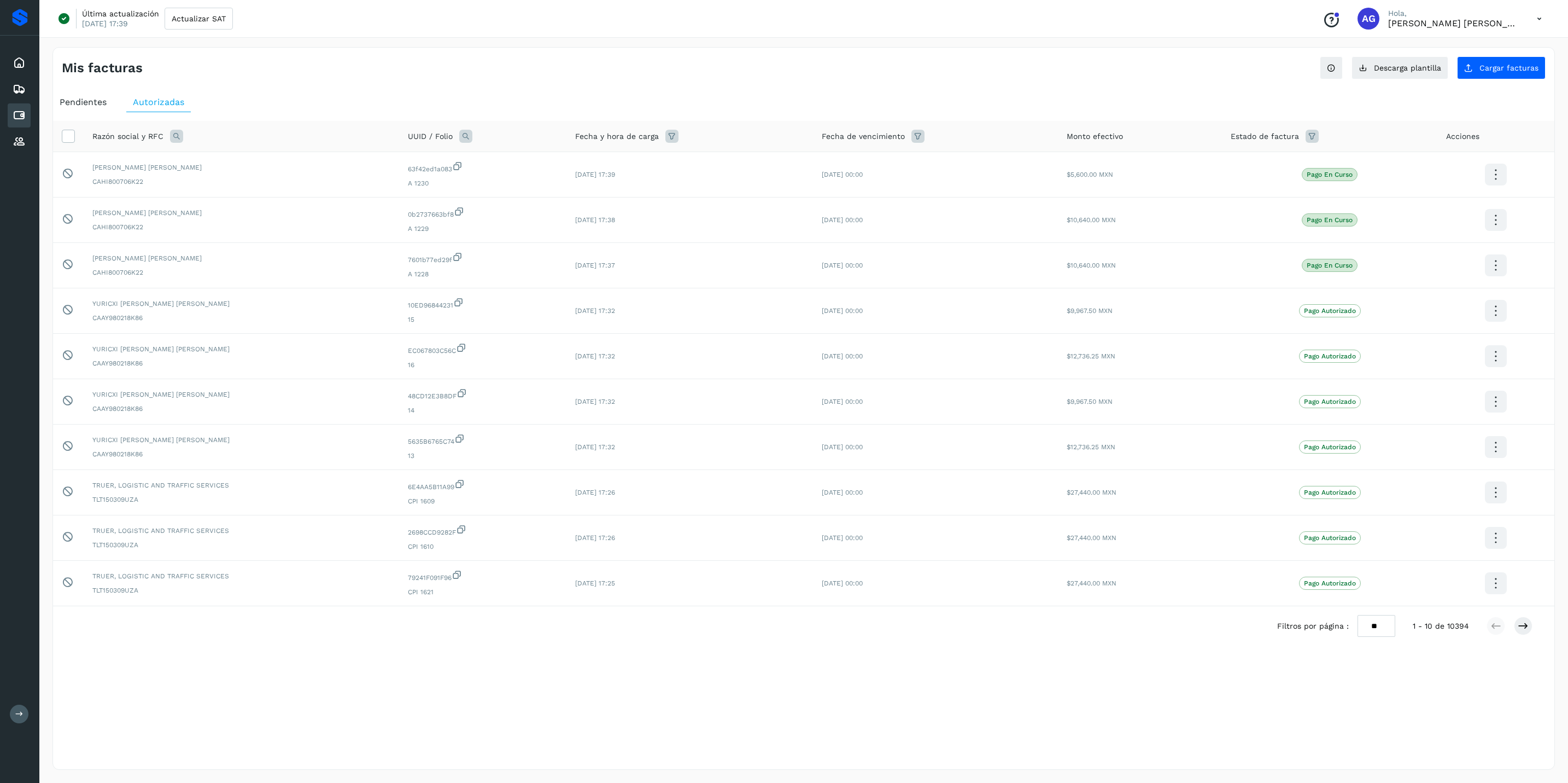
click at [168, 105] on span "Autorizadas" at bounding box center [159, 101] width 51 height 11
click at [174, 133] on icon at bounding box center [176, 136] width 13 height 13
click at [252, 185] on input "text" at bounding box center [248, 182] width 135 height 17
type input "**"
click at [263, 202] on button "Buscar" at bounding box center [275, 211] width 80 height 22
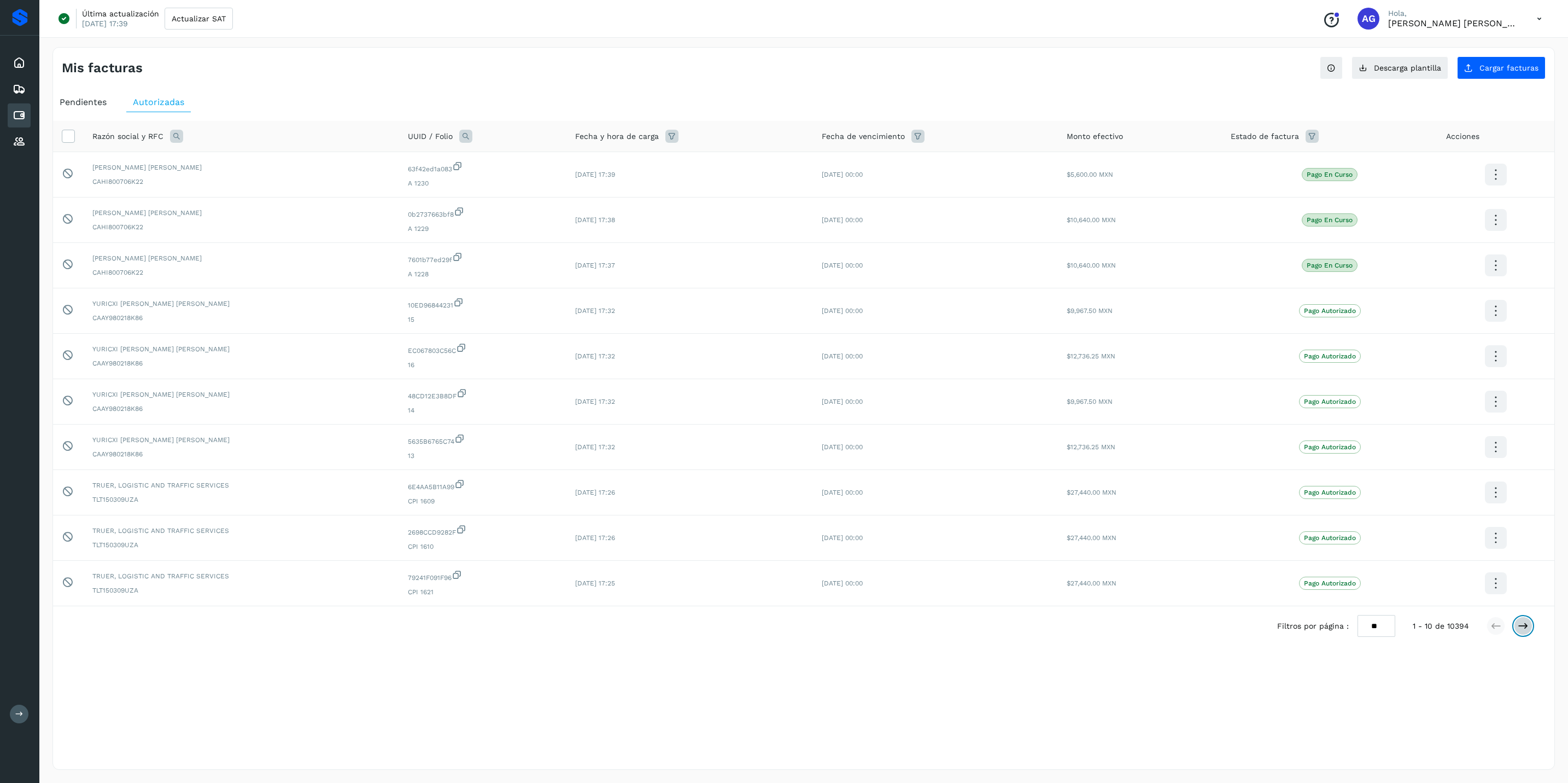
click at [1523, 631] on icon at bounding box center [1523, 625] width 11 height 11
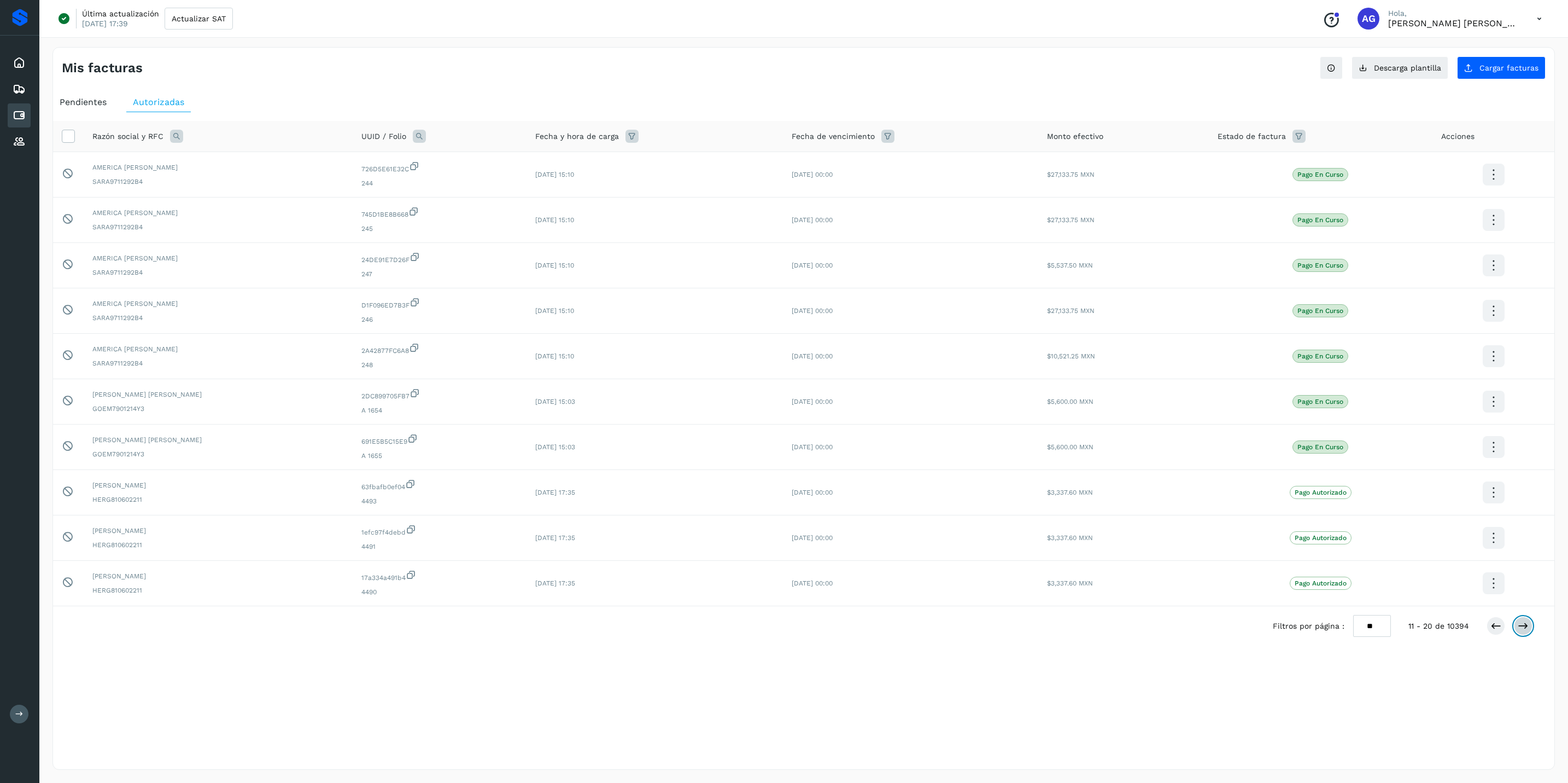
click at [1519, 635] on button at bounding box center [1523, 625] width 19 height 19
click at [1523, 629] on icon at bounding box center [1523, 625] width 11 height 11
click at [1520, 624] on icon at bounding box center [1523, 625] width 11 height 11
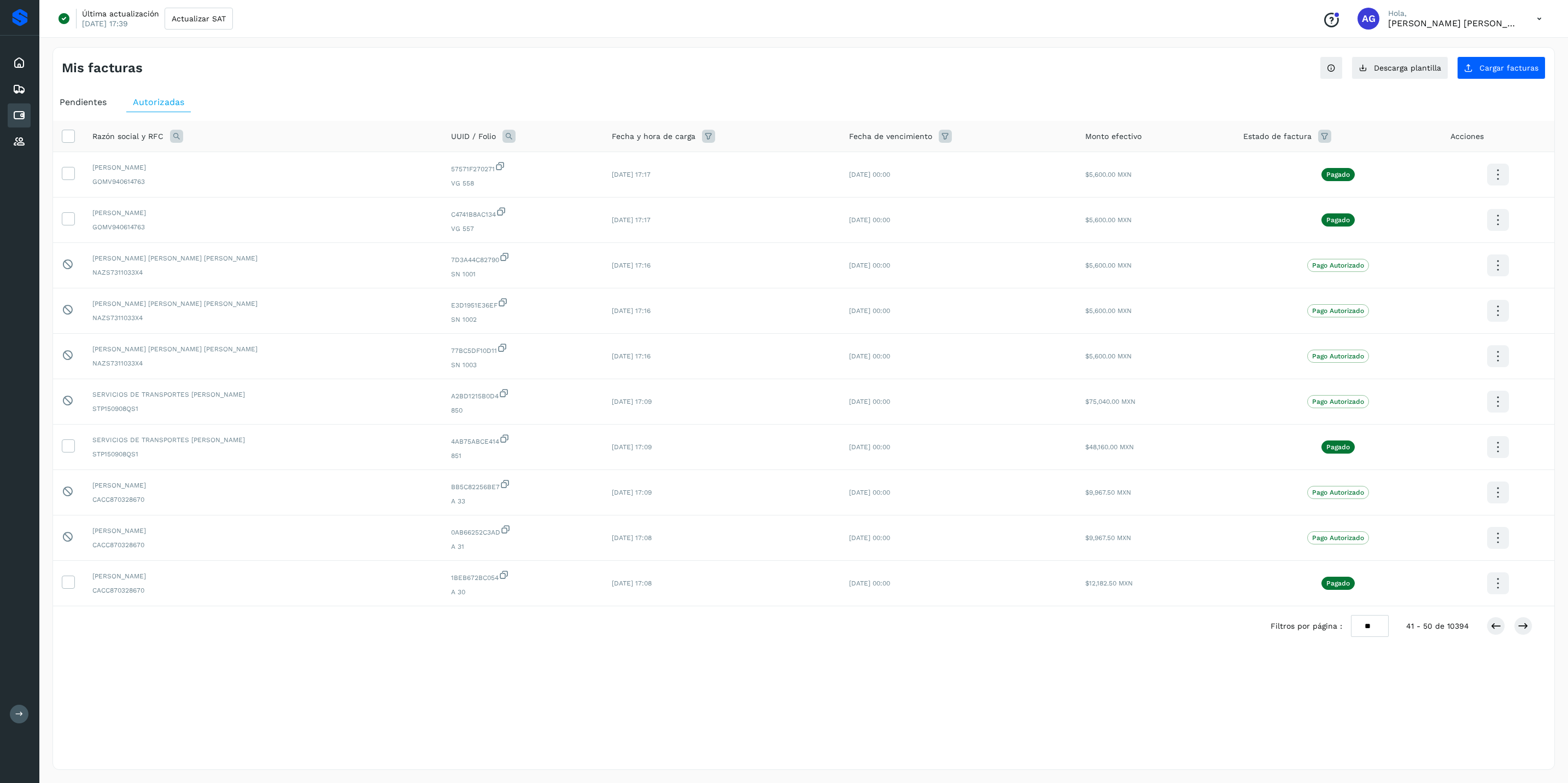
click at [1298, 130] on th "Estado de factura" at bounding box center [1338, 136] width 208 height 31
click at [1319, 138] on icon at bounding box center [1325, 136] width 13 height 13
click at [1372, 169] on input "text" at bounding box center [1368, 164] width 118 height 17
click at [1372, 233] on p "Pago en curso" at bounding box center [1357, 229] width 46 height 7
click at [1321, 229] on icon at bounding box center [1319, 228] width 11 height 11
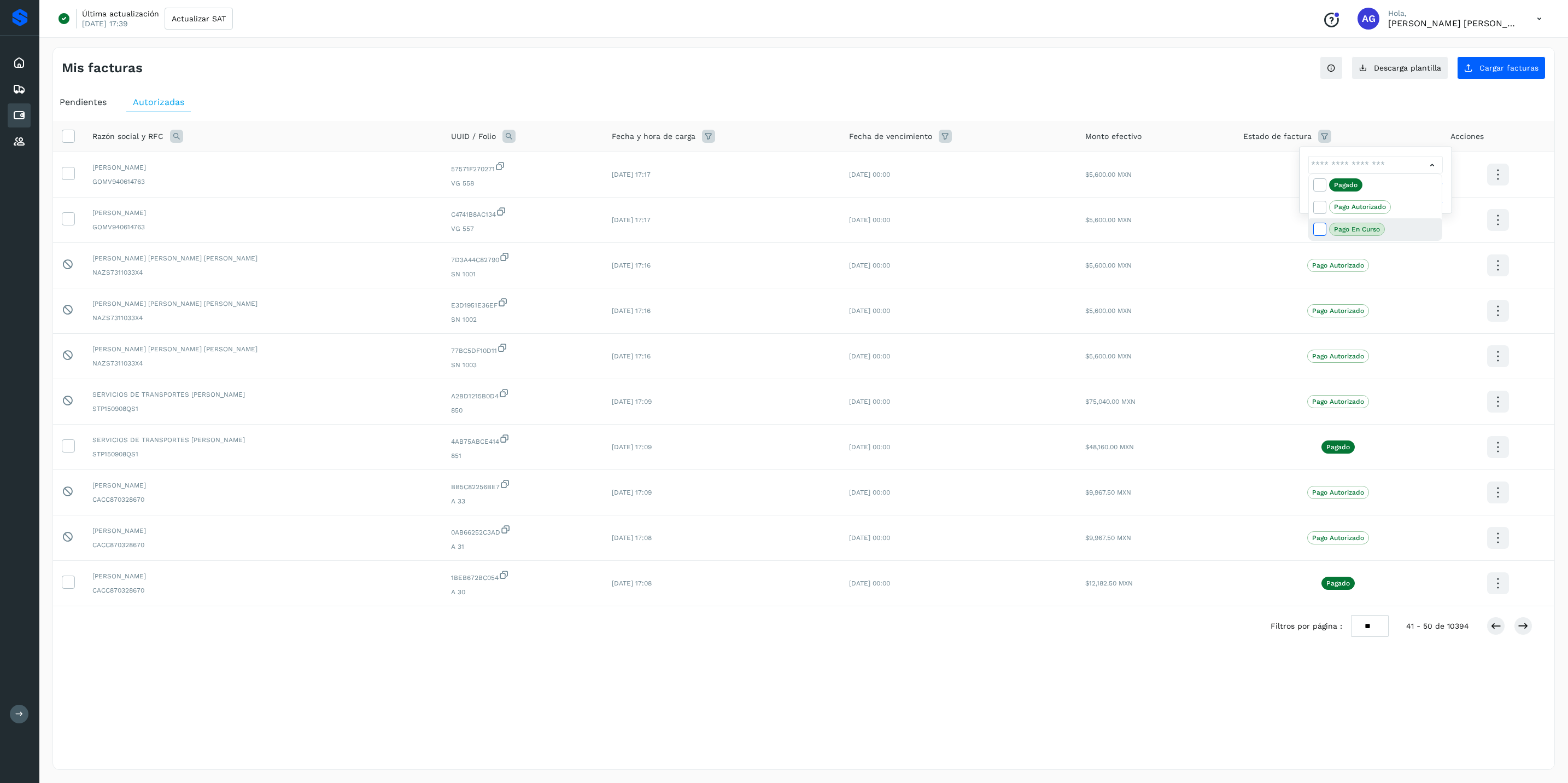
type input "**********"
click at [1434, 163] on div at bounding box center [784, 392] width 1568 height 783
click at [1431, 190] on button "Filtrar" at bounding box center [1403, 193] width 80 height 22
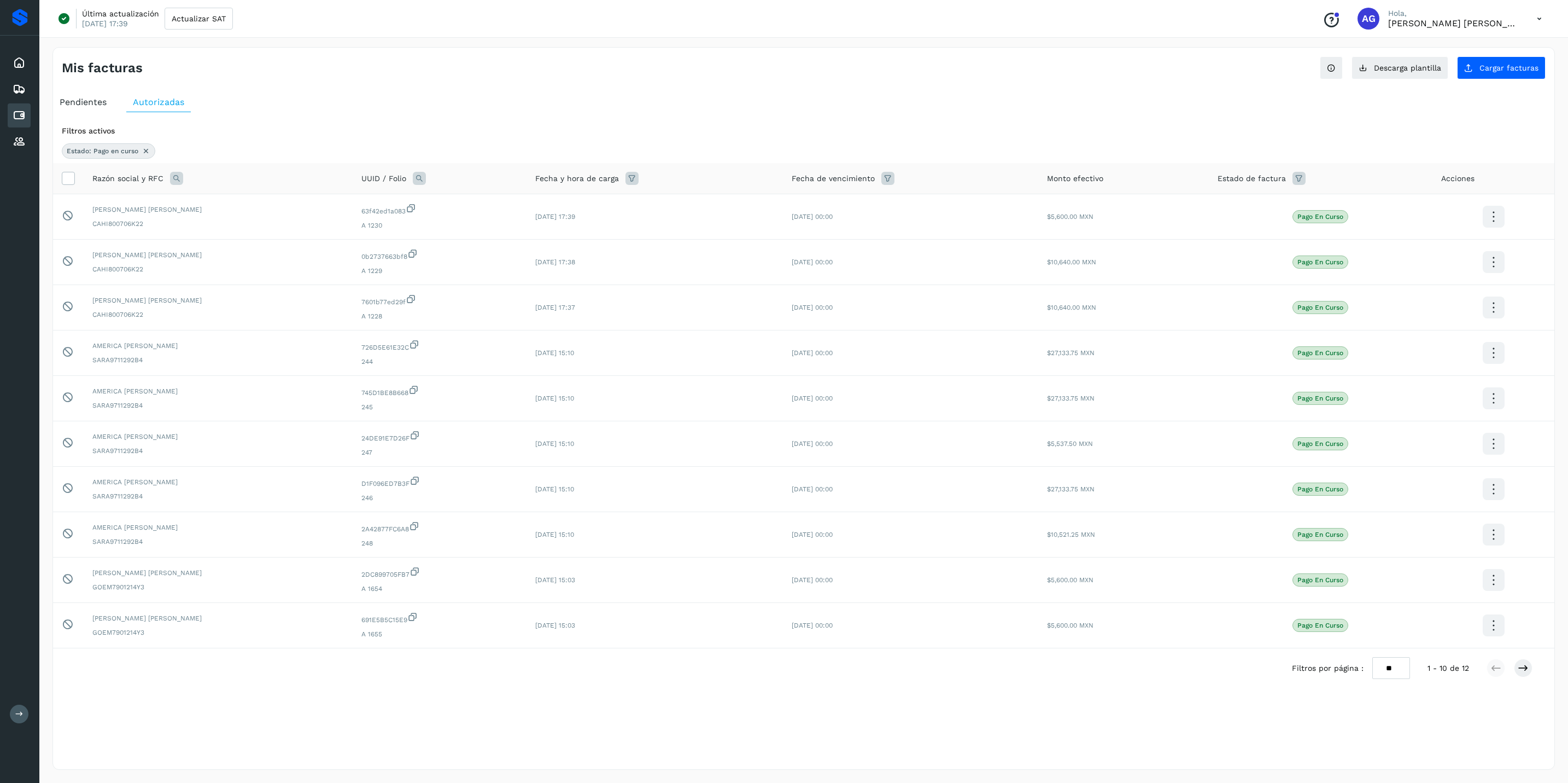
drag, startPoint x: 1401, startPoint y: 671, endPoint x: 1403, endPoint y: 678, distance: 7.3
click at [1401, 672] on select "** ** **" at bounding box center [1392, 668] width 38 height 22
select select "**"
click at [1373, 657] on select "** ** **" at bounding box center [1392, 668] width 38 height 22
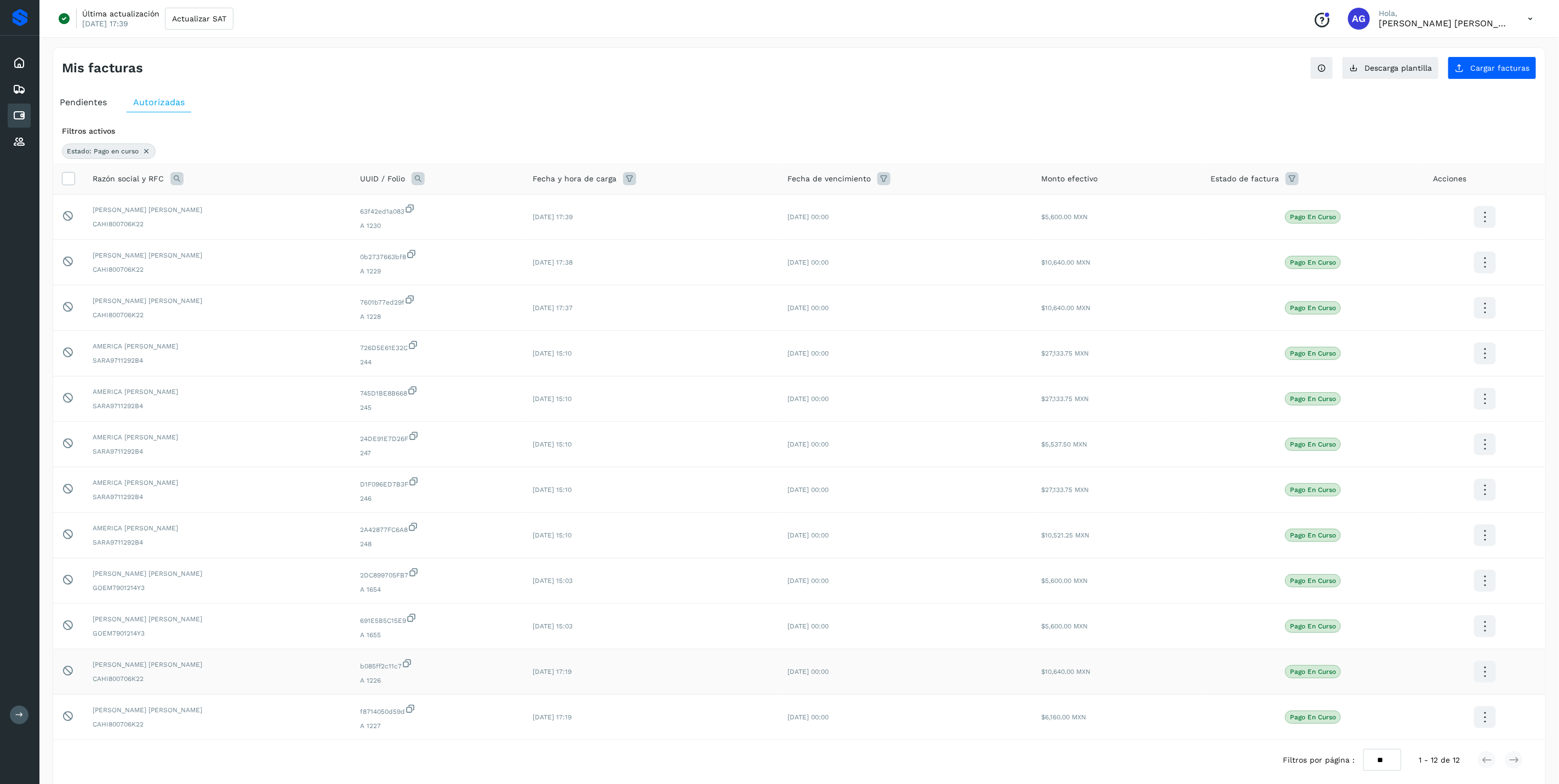
scroll to position [55, 0]
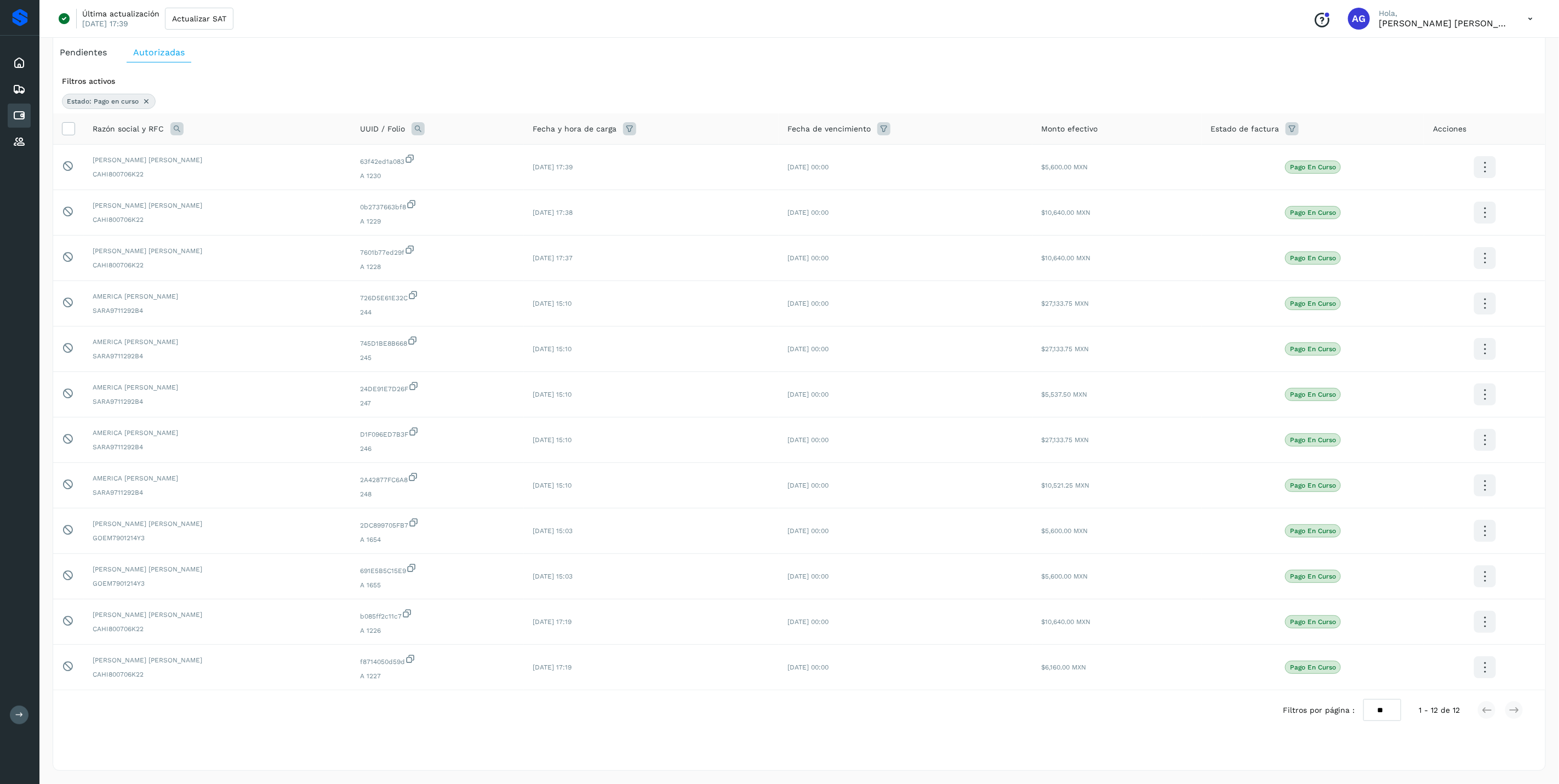
click at [16, 17] on div at bounding box center [20, 17] width 16 height 17
click at [14, 70] on div "Inicio" at bounding box center [19, 62] width 23 height 24
